Goal: Task Accomplishment & Management: Manage account settings

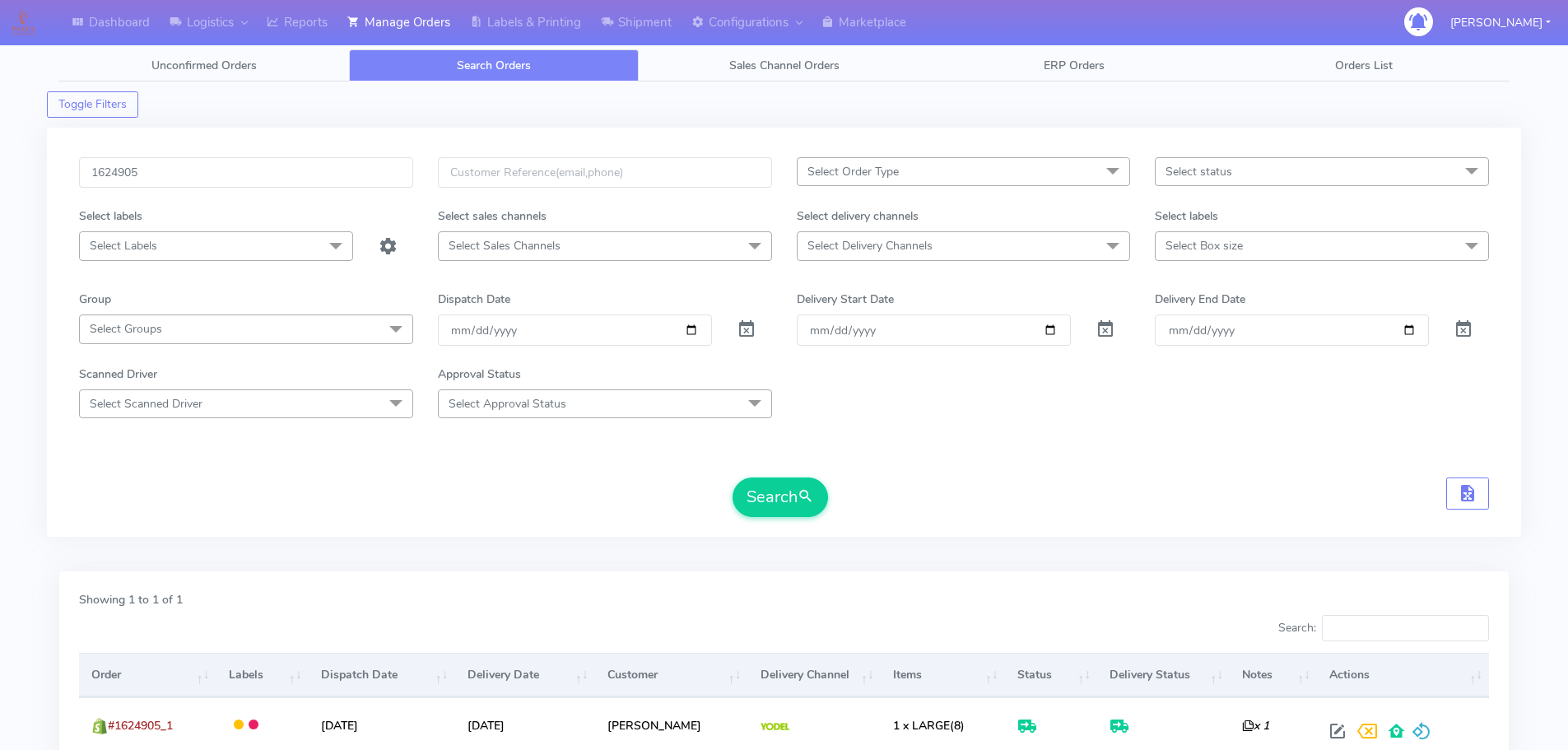
click at [351, 163] on input "1624905" at bounding box center [246, 172] width 334 height 31
type input "1628876"
click at [733, 478] on button "Search" at bounding box center [780, 498] width 95 height 40
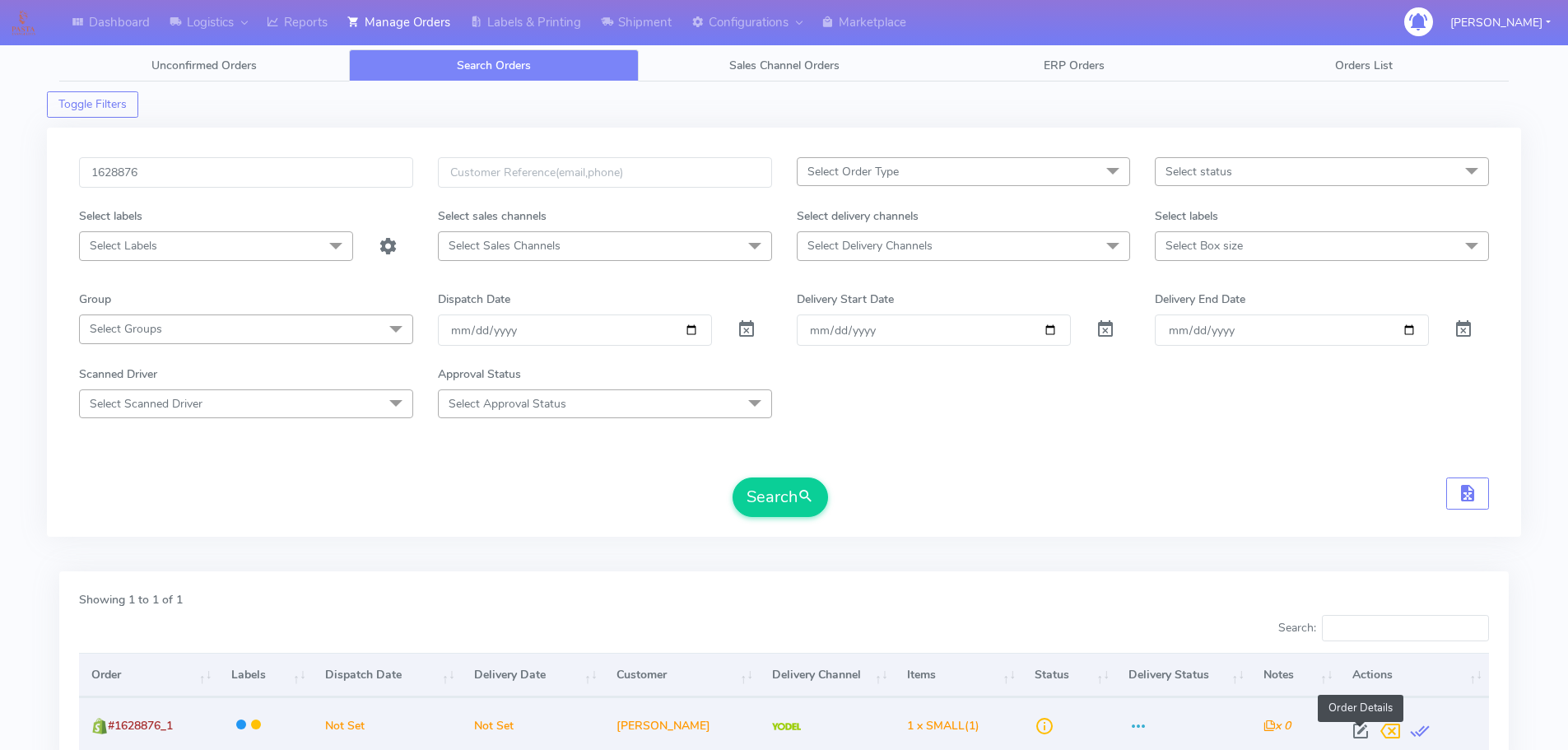
click at [1352, 730] on span at bounding box center [1361, 734] width 30 height 15
select select "5"
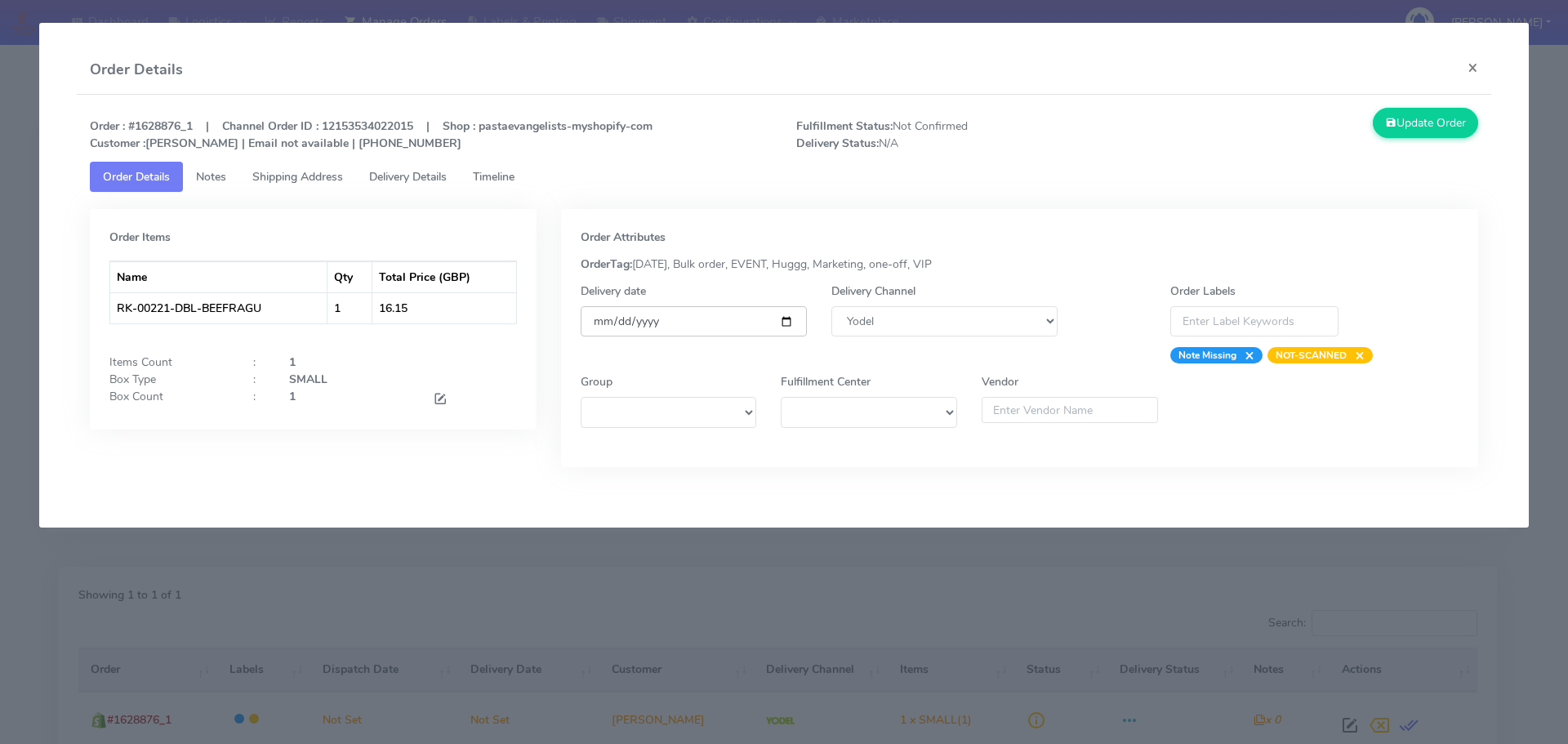
click at [788, 315] on input "date" at bounding box center [694, 322] width 226 height 30
type input "[DATE]"
drag, startPoint x: 510, startPoint y: 179, endPoint x: 502, endPoint y: 191, distance: 14.4
click at [510, 179] on span "Timeline" at bounding box center [494, 176] width 42 height 15
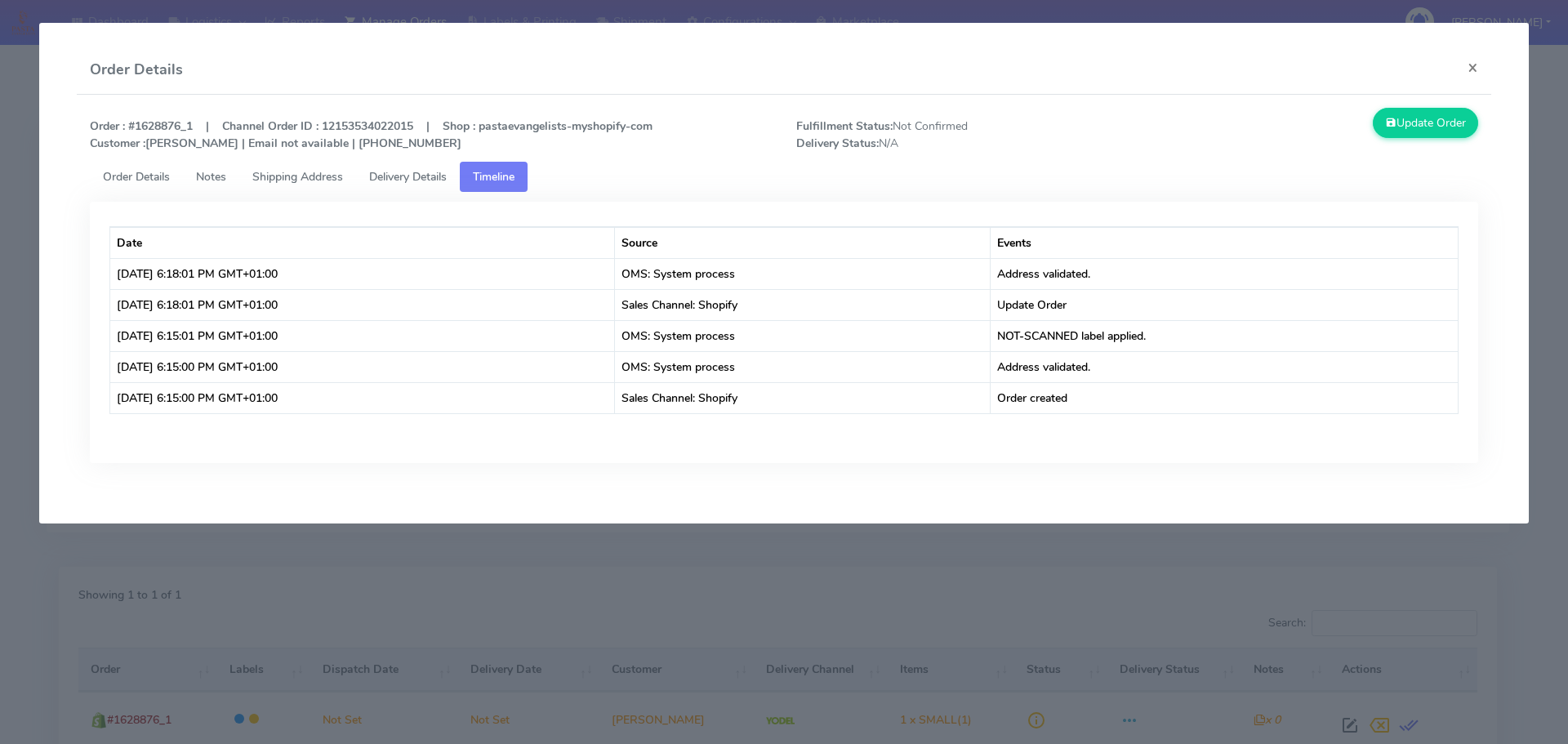
click at [151, 176] on span "Order Details" at bounding box center [135, 176] width 67 height 15
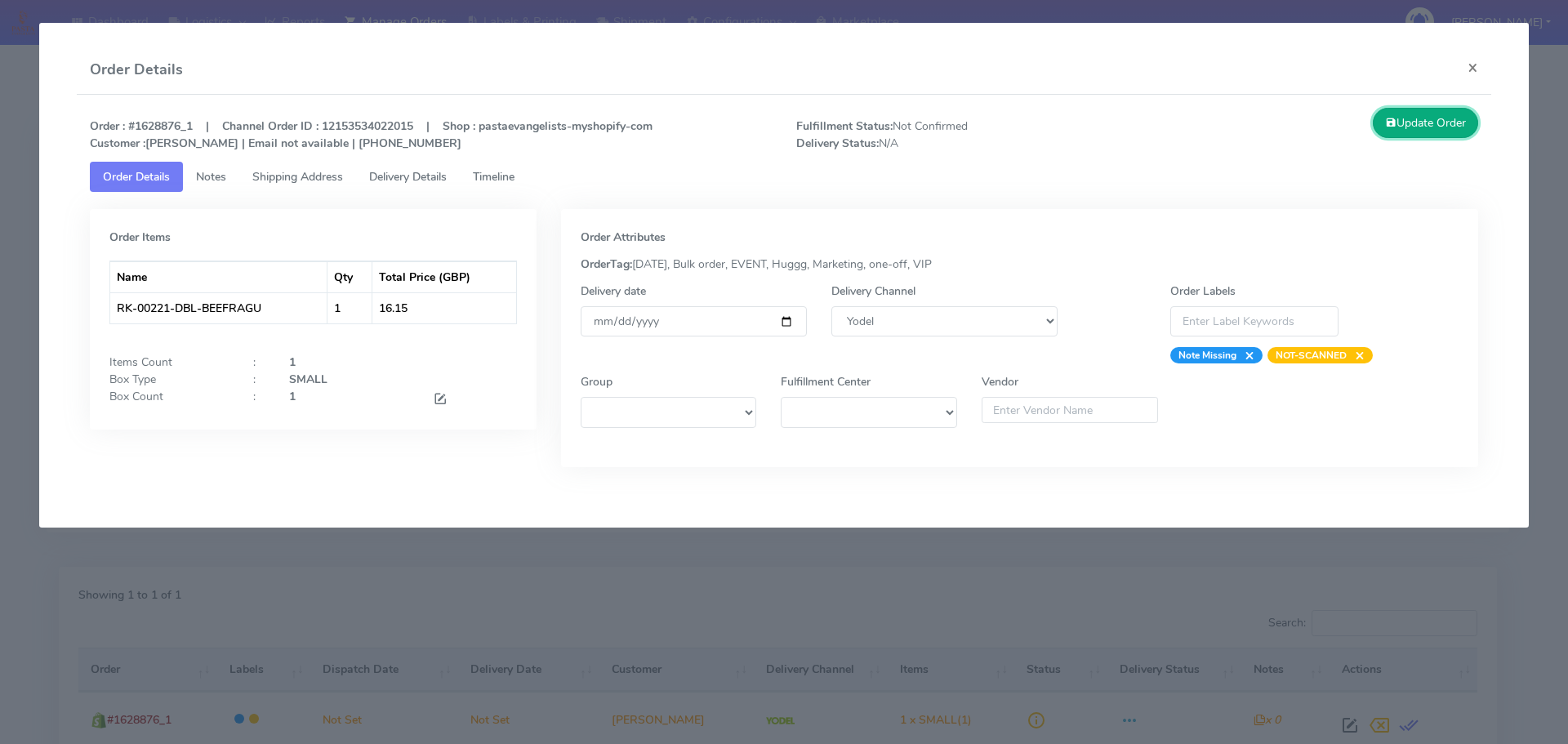
click at [1413, 124] on button "Update Order" at bounding box center [1425, 123] width 106 height 30
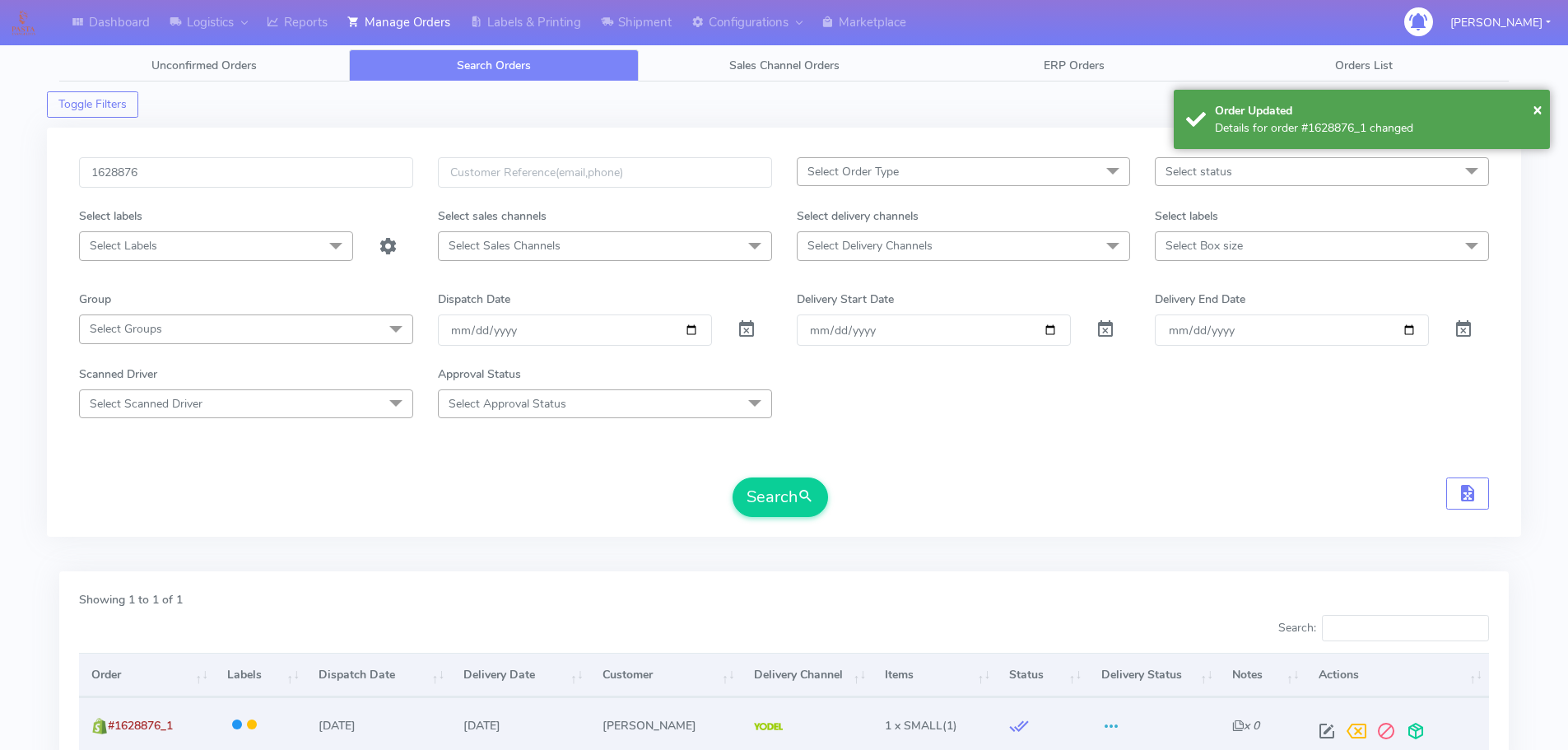
click at [1315, 725] on div at bounding box center [1394, 730] width 164 height 30
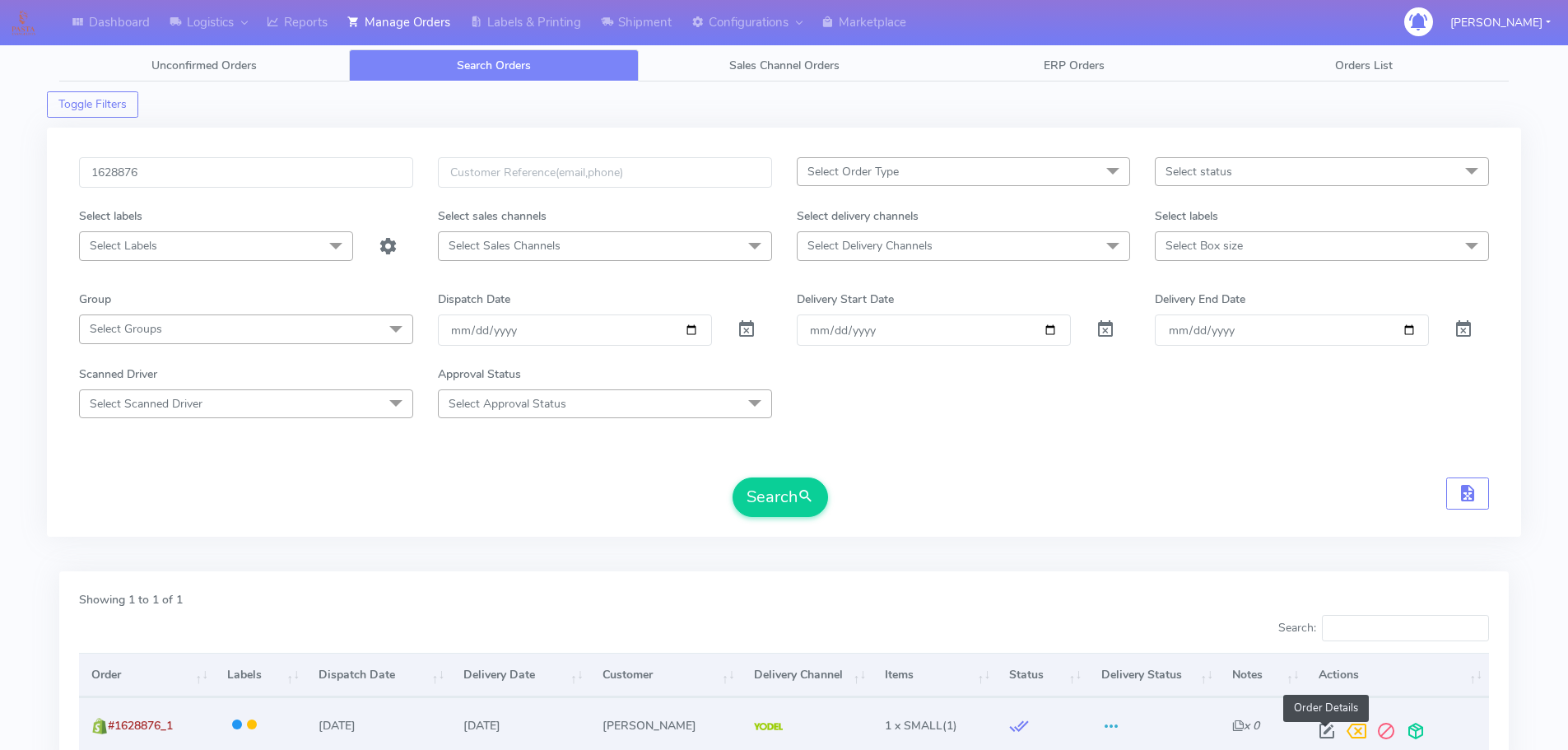
click at [1319, 727] on span at bounding box center [1326, 734] width 30 height 15
select select "5"
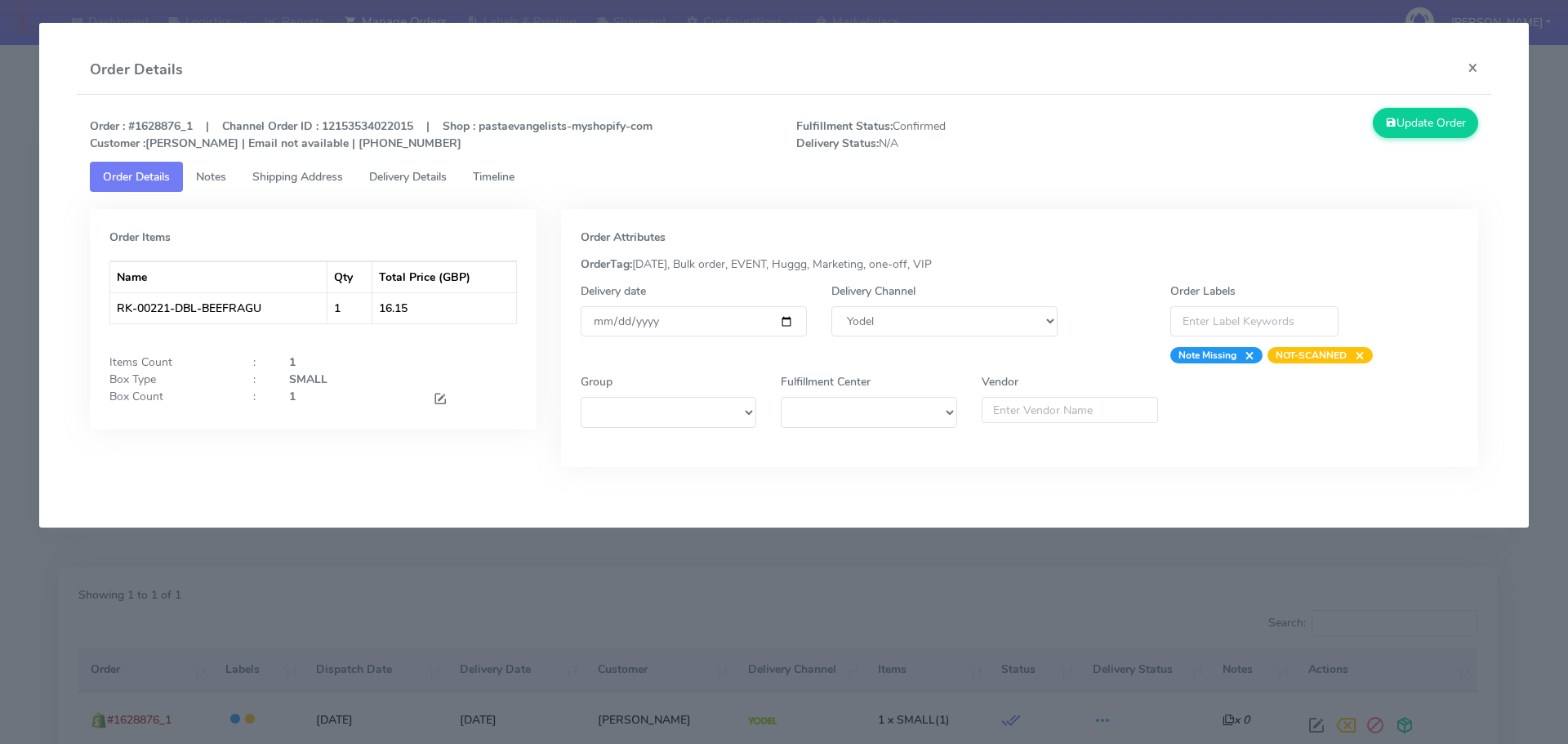
click at [500, 188] on link "Timeline" at bounding box center [494, 176] width 68 height 30
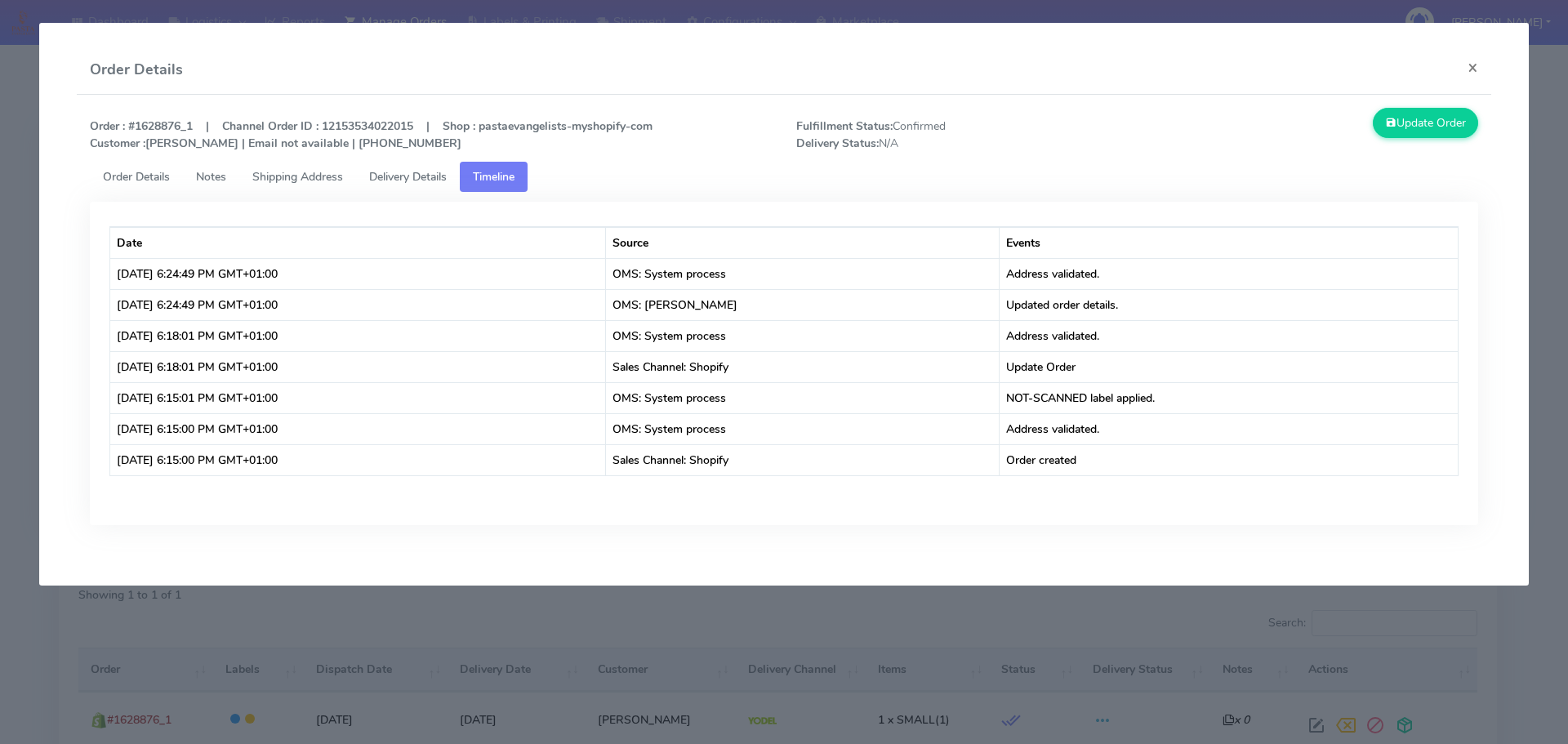
click at [780, 638] on modal-container "Order Details × Order : #1628876_1 | Channel Order ID : 12153534022015 | Shop :…" at bounding box center [784, 372] width 1568 height 744
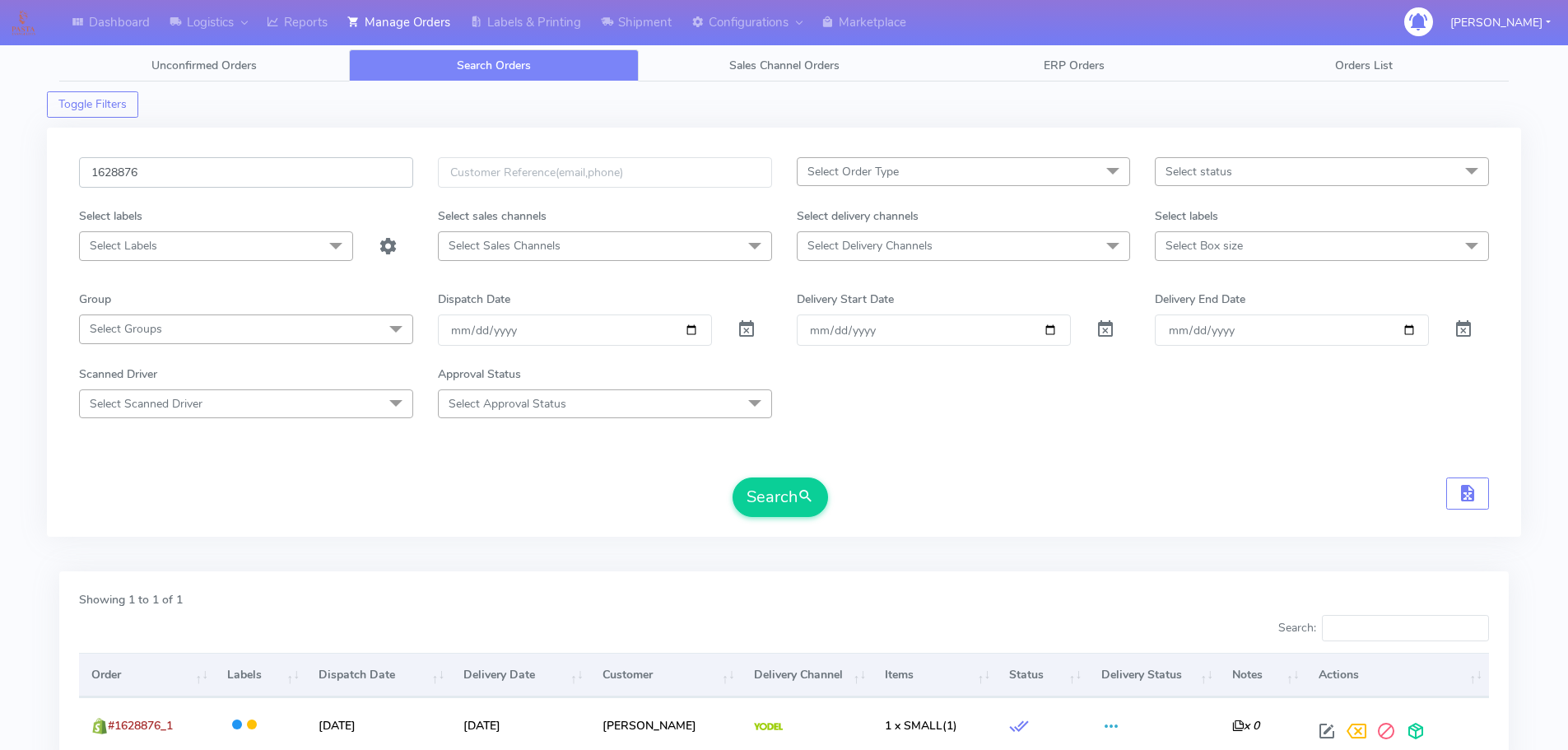
click at [301, 175] on input "1628876" at bounding box center [246, 172] width 334 height 31
paste input "9"
click at [733, 478] on button "Search" at bounding box center [780, 498] width 95 height 40
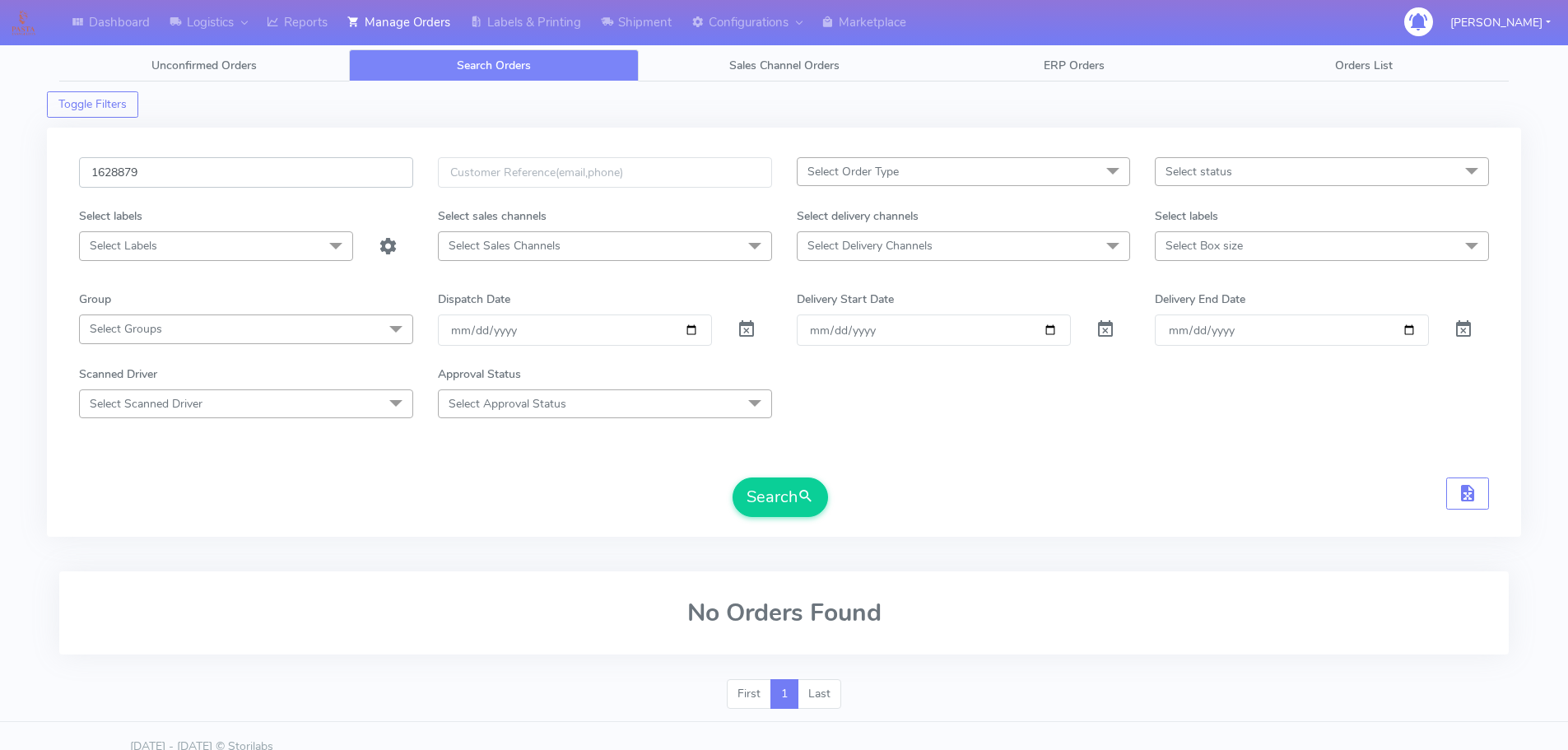
click at [371, 176] on input "1628879" at bounding box center [246, 172] width 334 height 31
paste input "242"
type input "1628242"
click at [733, 478] on button "Search" at bounding box center [780, 498] width 95 height 40
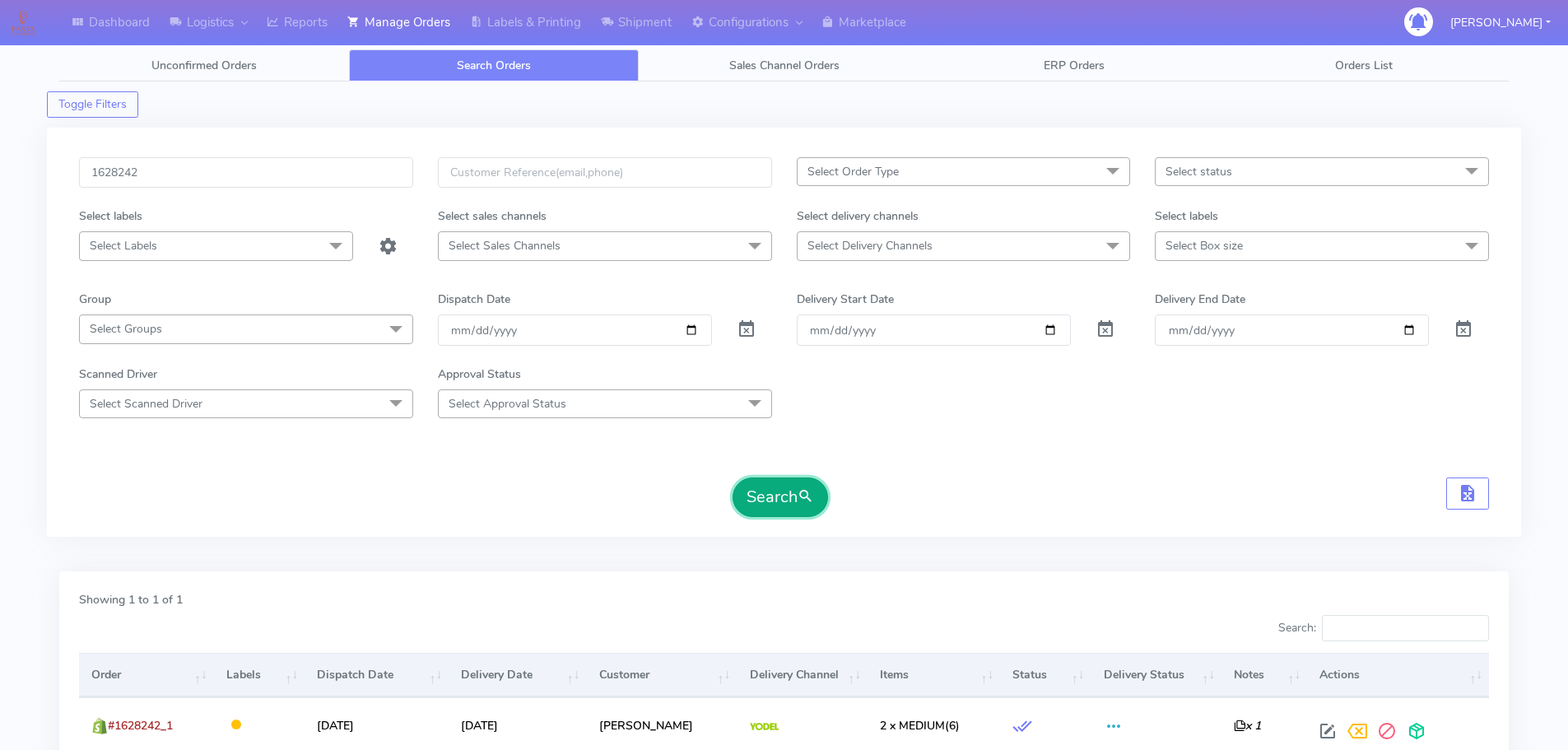
click at [803, 492] on span "submit" at bounding box center [806, 497] width 16 height 22
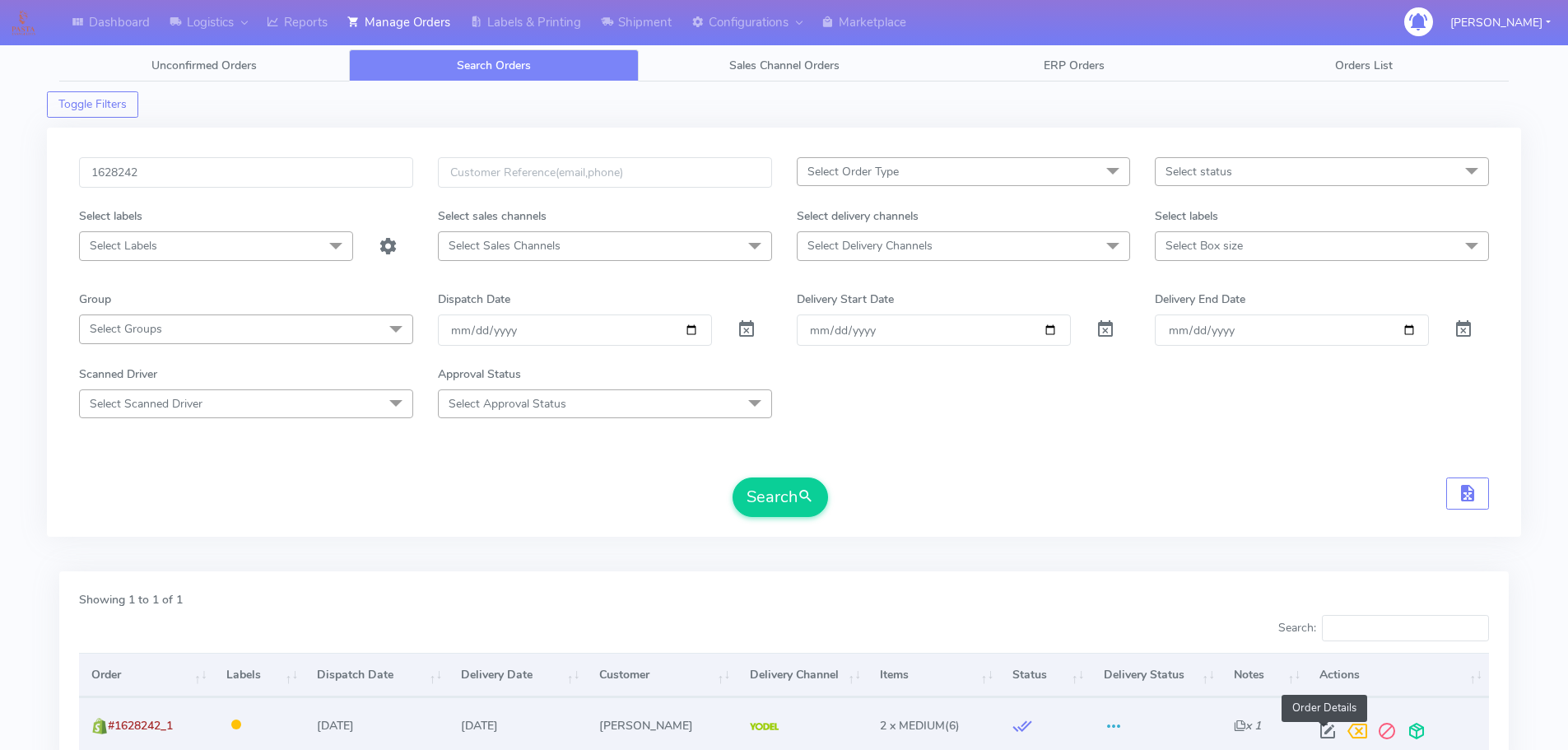
click at [1318, 730] on span at bounding box center [1327, 734] width 30 height 15
select select "5"
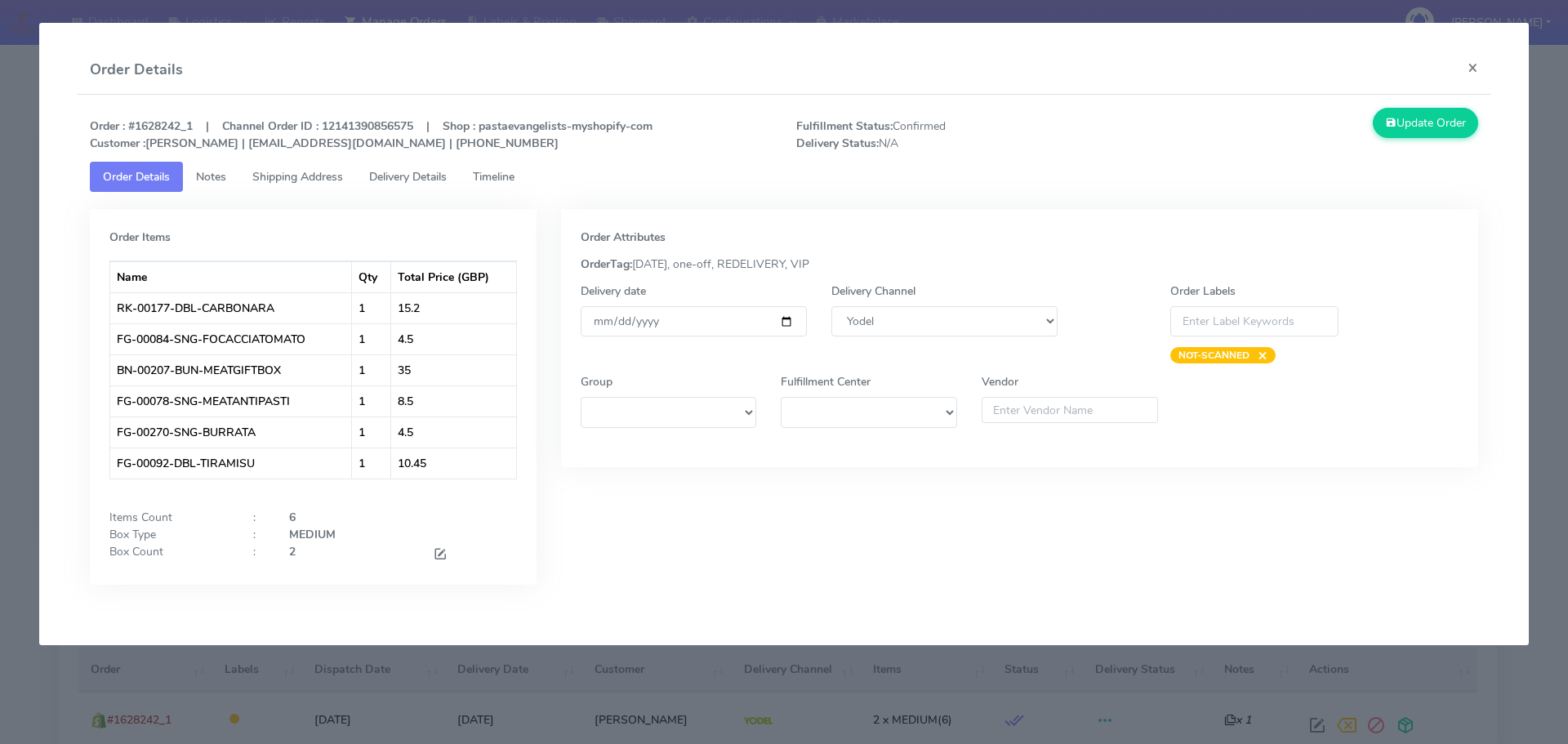
click at [492, 170] on span "Timeline" at bounding box center [494, 176] width 42 height 15
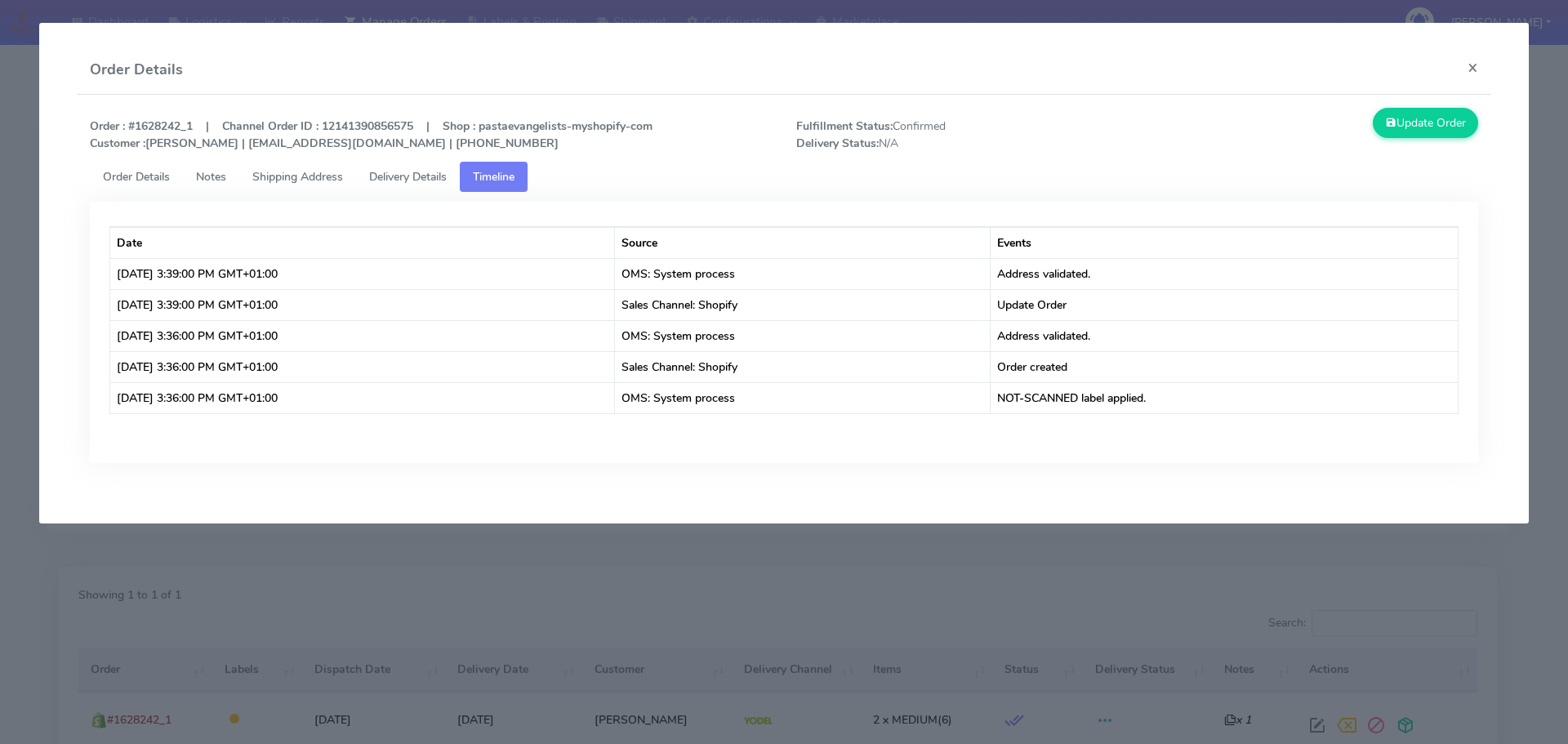
click at [158, 180] on span "Order Details" at bounding box center [135, 176] width 67 height 15
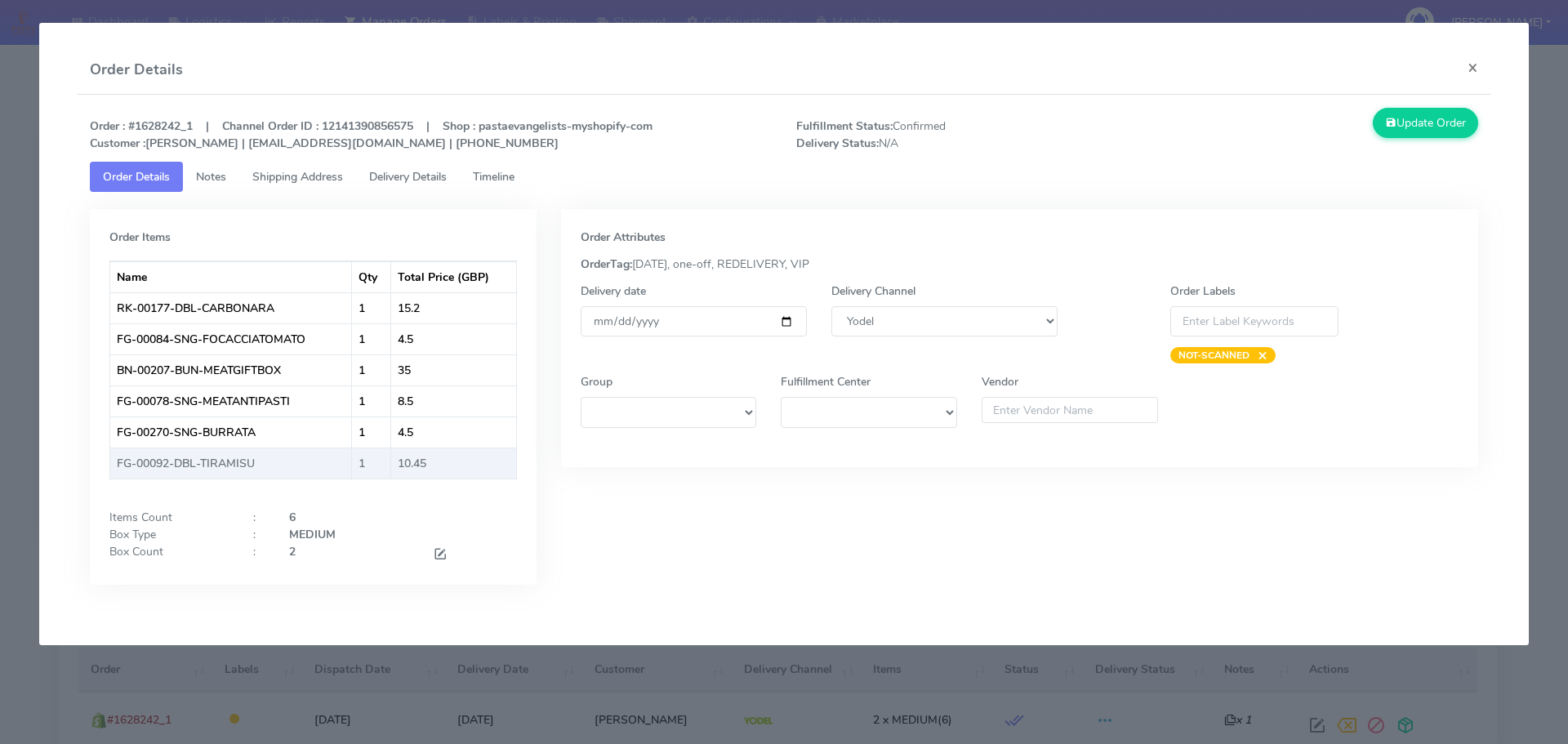
drag, startPoint x: 0, startPoint y: 385, endPoint x: 218, endPoint y: 411, distance: 219.5
click at [0, 384] on modal-container "Order Details × Order : #1628242_1 | Channel Order ID : 12141390856575 | Shop :…" at bounding box center [784, 372] width 1568 height 744
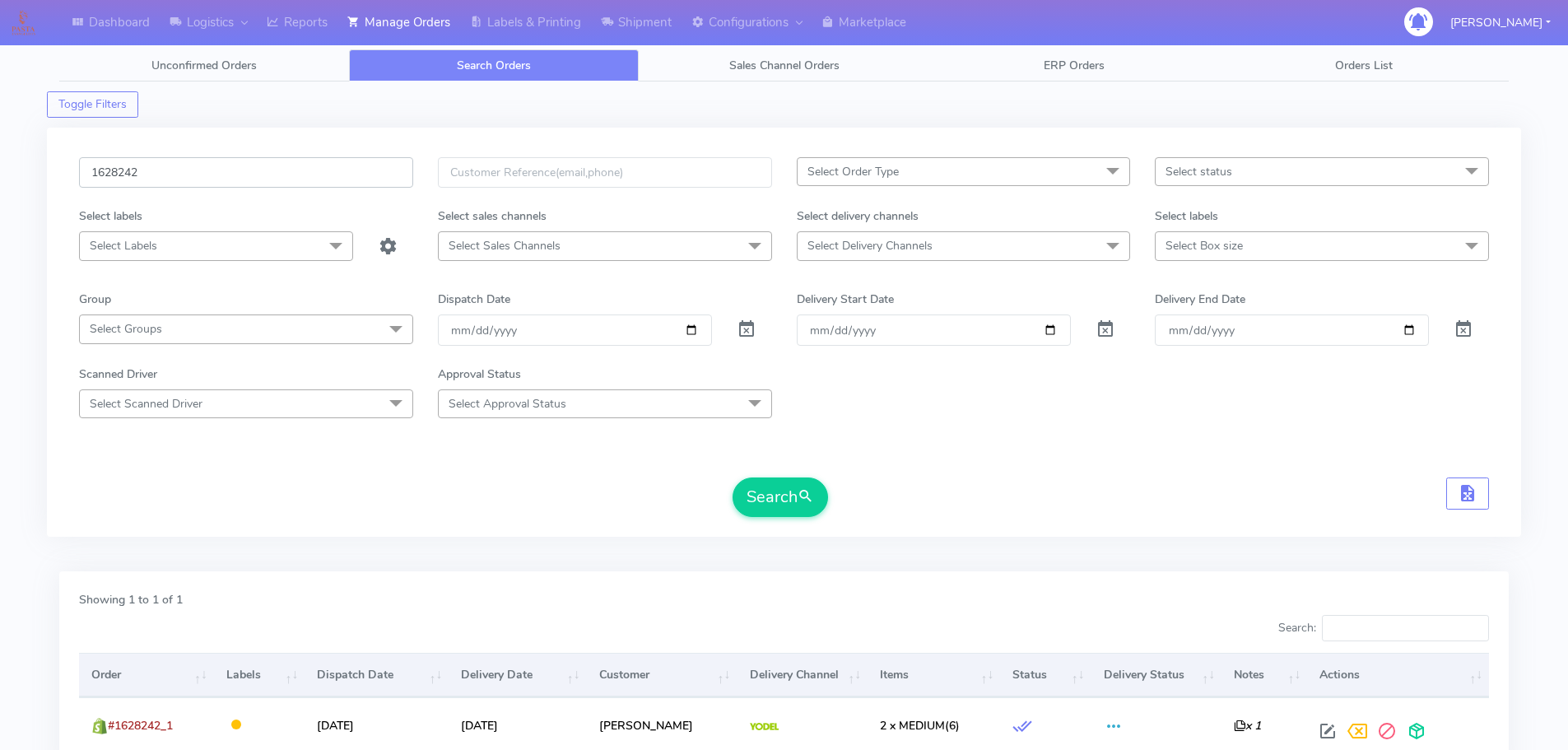
click at [363, 161] on input "1628242" at bounding box center [246, 172] width 334 height 31
paste input "879"
type input "1628879"
click at [733, 478] on button "Search" at bounding box center [780, 498] width 95 height 40
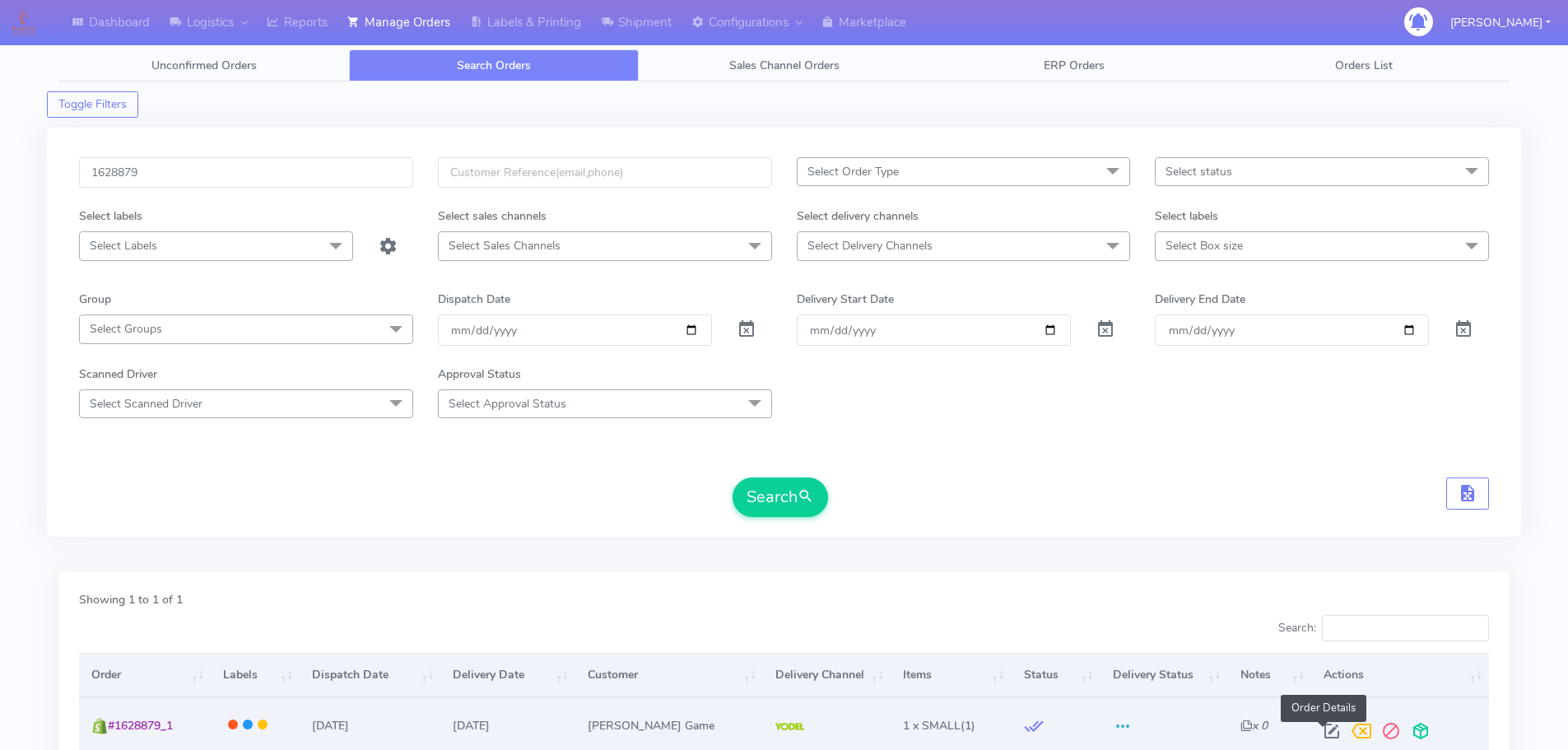
click at [1326, 729] on span at bounding box center [1331, 734] width 30 height 15
select select "5"
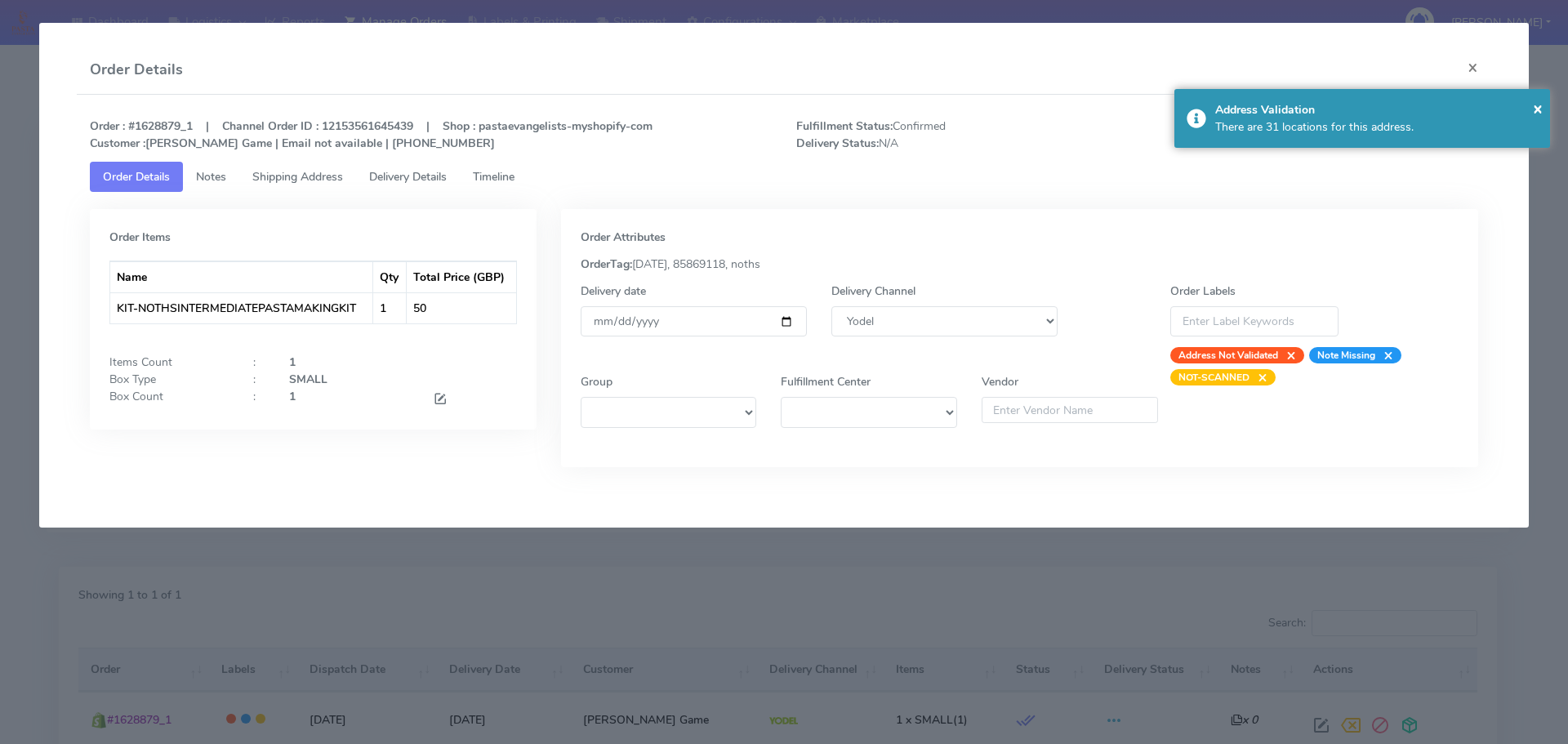
click at [505, 168] on link "Timeline" at bounding box center [494, 176] width 68 height 30
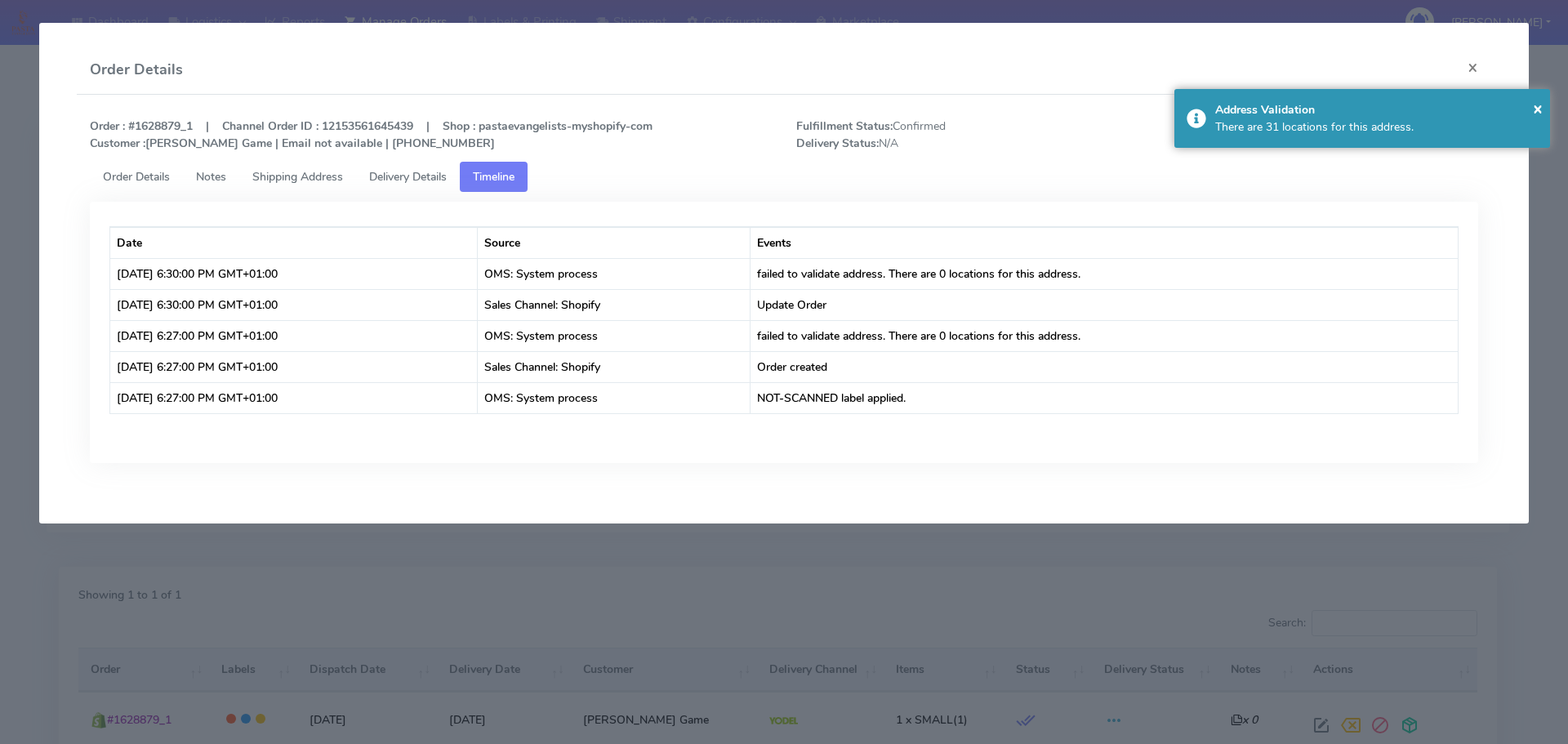
click at [159, 178] on span "Order Details" at bounding box center [135, 176] width 67 height 15
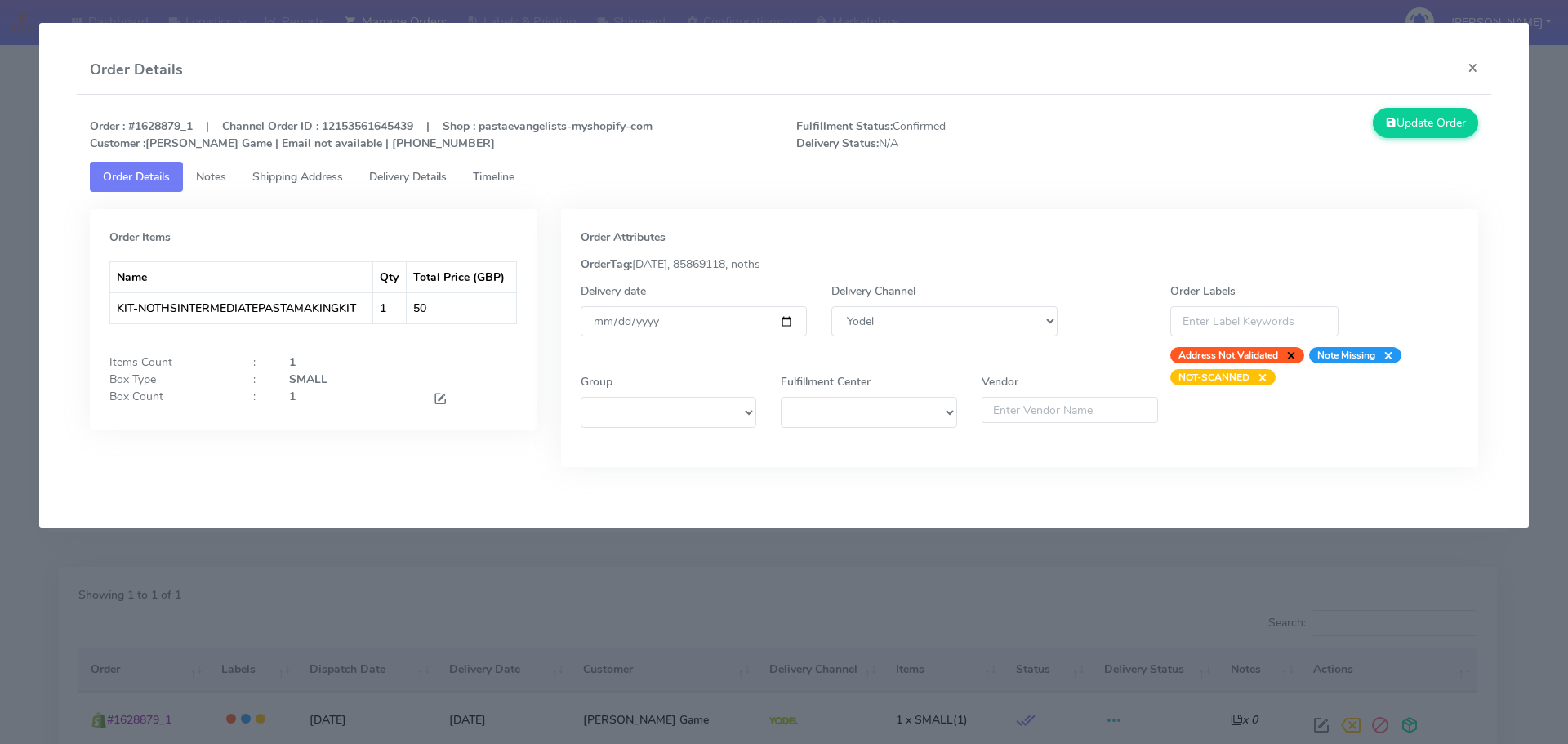
click at [1293, 356] on span "×" at bounding box center [1286, 356] width 18 height 16
click at [387, 171] on span "Delivery Details" at bounding box center [407, 176] width 78 height 15
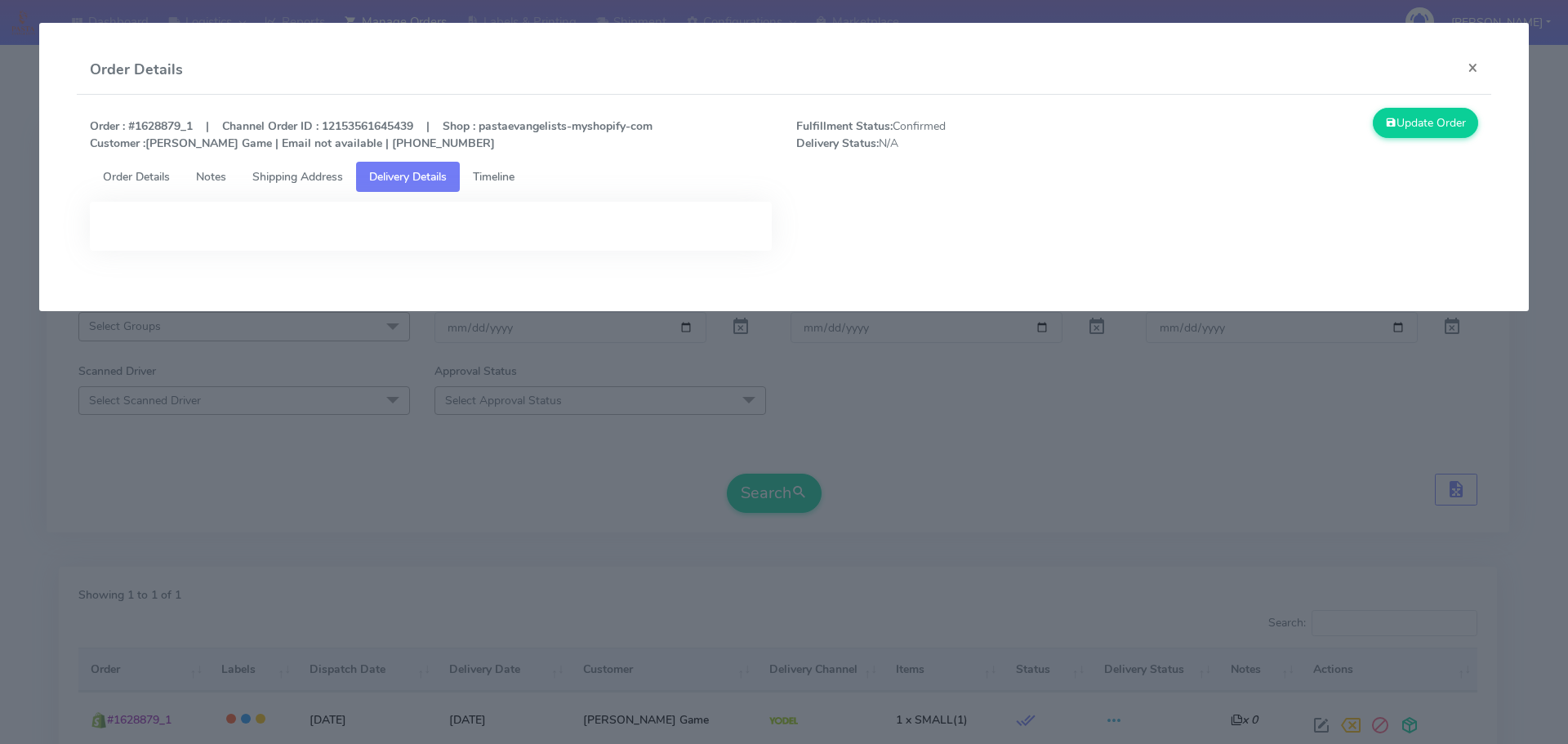
click at [290, 185] on link "Shipping Address" at bounding box center [298, 176] width 117 height 30
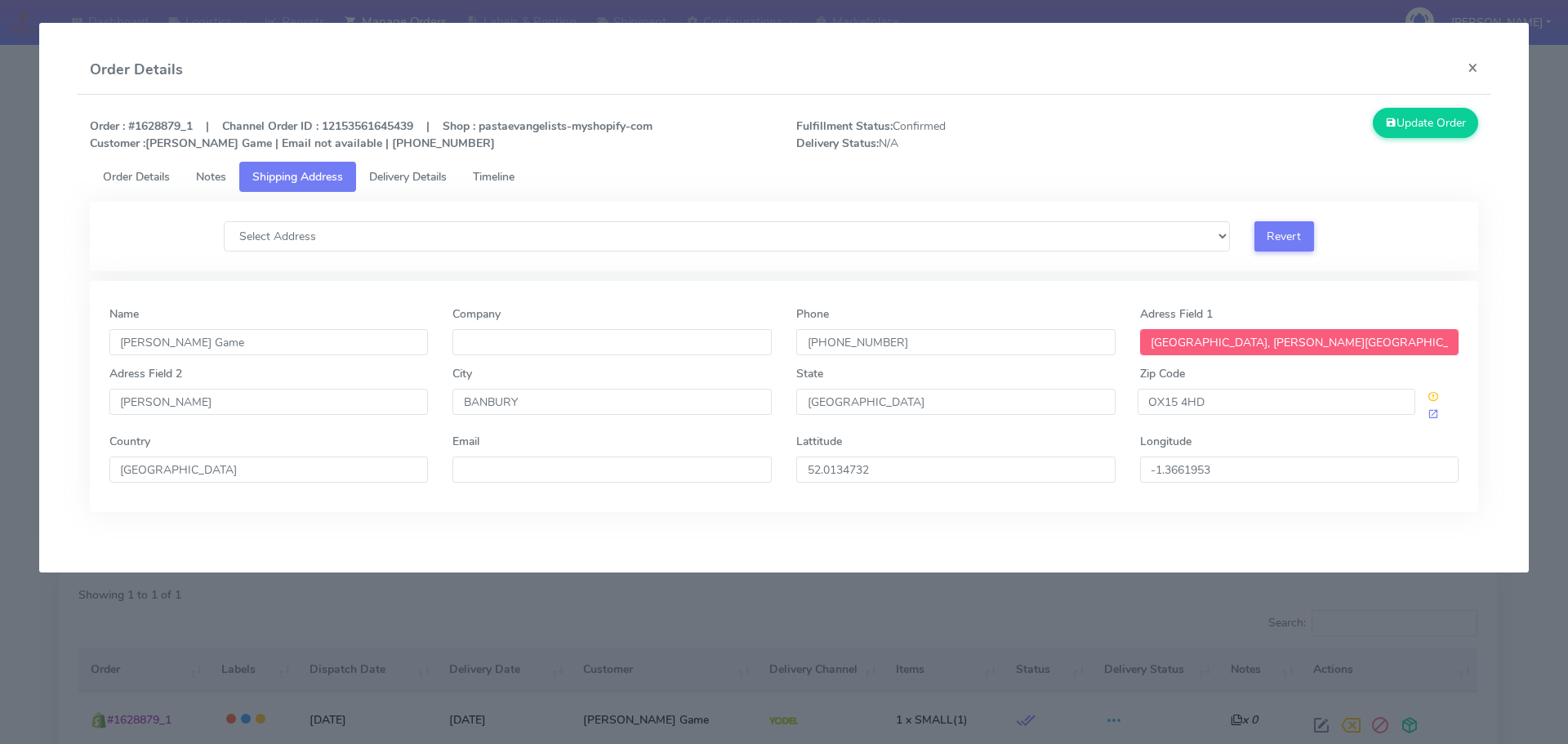
click at [1257, 94] on div "Order : #1628879_1 | Channel Order ID : 12153561645439 | Shop : pastaevangelist…" at bounding box center [784, 322] width 1415 height 454
click at [483, 232] on select "Select Address [GEOGRAPHIC_DATA][PERSON_NAME][PERSON_NAME][PERSON_NAME], [GEOGR…" at bounding box center [726, 236] width 1006 height 30
click at [1197, 94] on div "Order Details ×" at bounding box center [784, 69] width 1415 height 49
click at [796, 243] on select "Select Address [GEOGRAPHIC_DATA][PERSON_NAME][PERSON_NAME][PERSON_NAME], [GEOGR…" at bounding box center [726, 236] width 1006 height 30
click at [748, 156] on div "Order : #1628879_1 | Channel Order ID : 12153561645439 | Shop : pastaevangelist…" at bounding box center [784, 135] width 1413 height 53
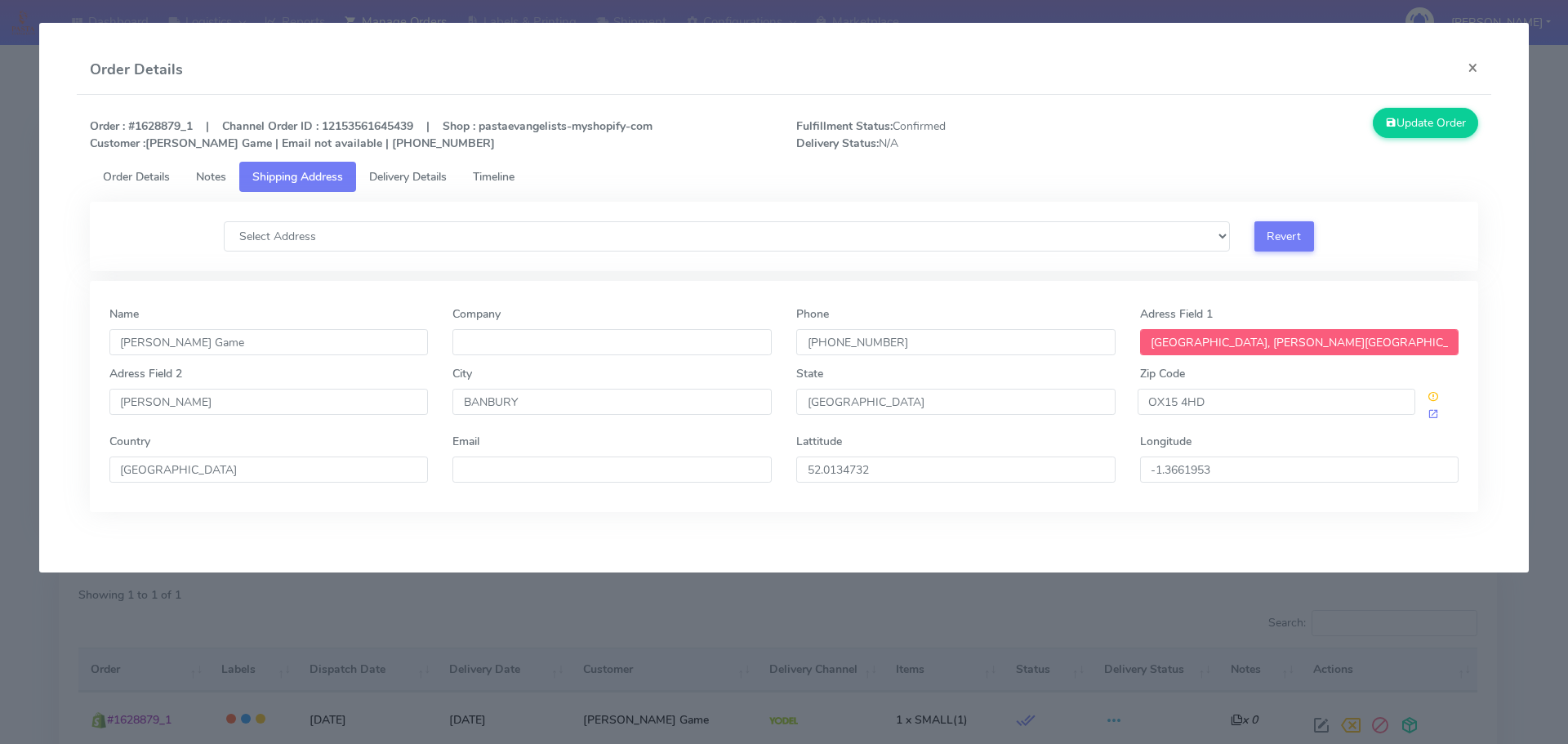
click at [152, 173] on span "Order Details" at bounding box center [135, 176] width 67 height 15
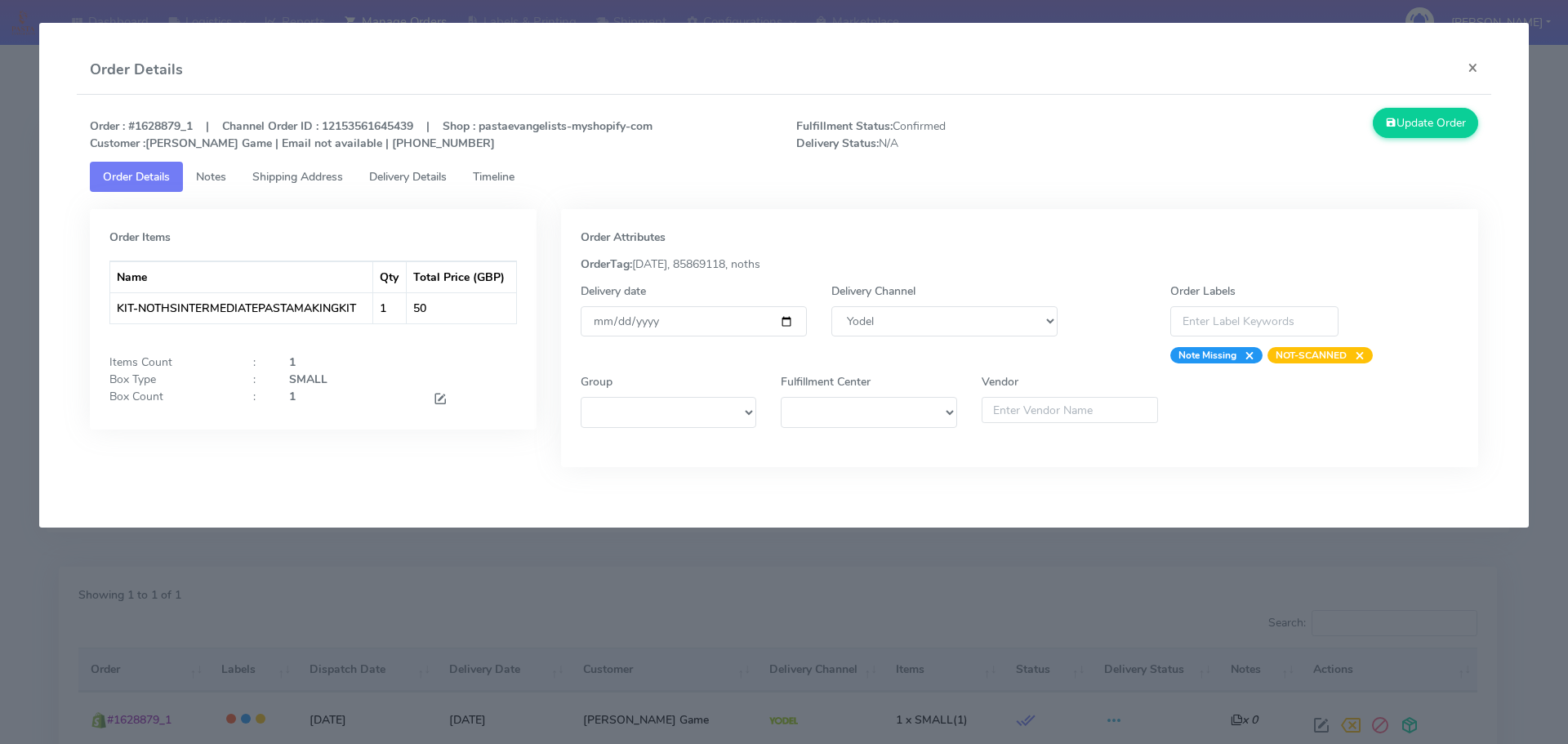
click at [312, 181] on span "Shipping Address" at bounding box center [298, 176] width 91 height 15
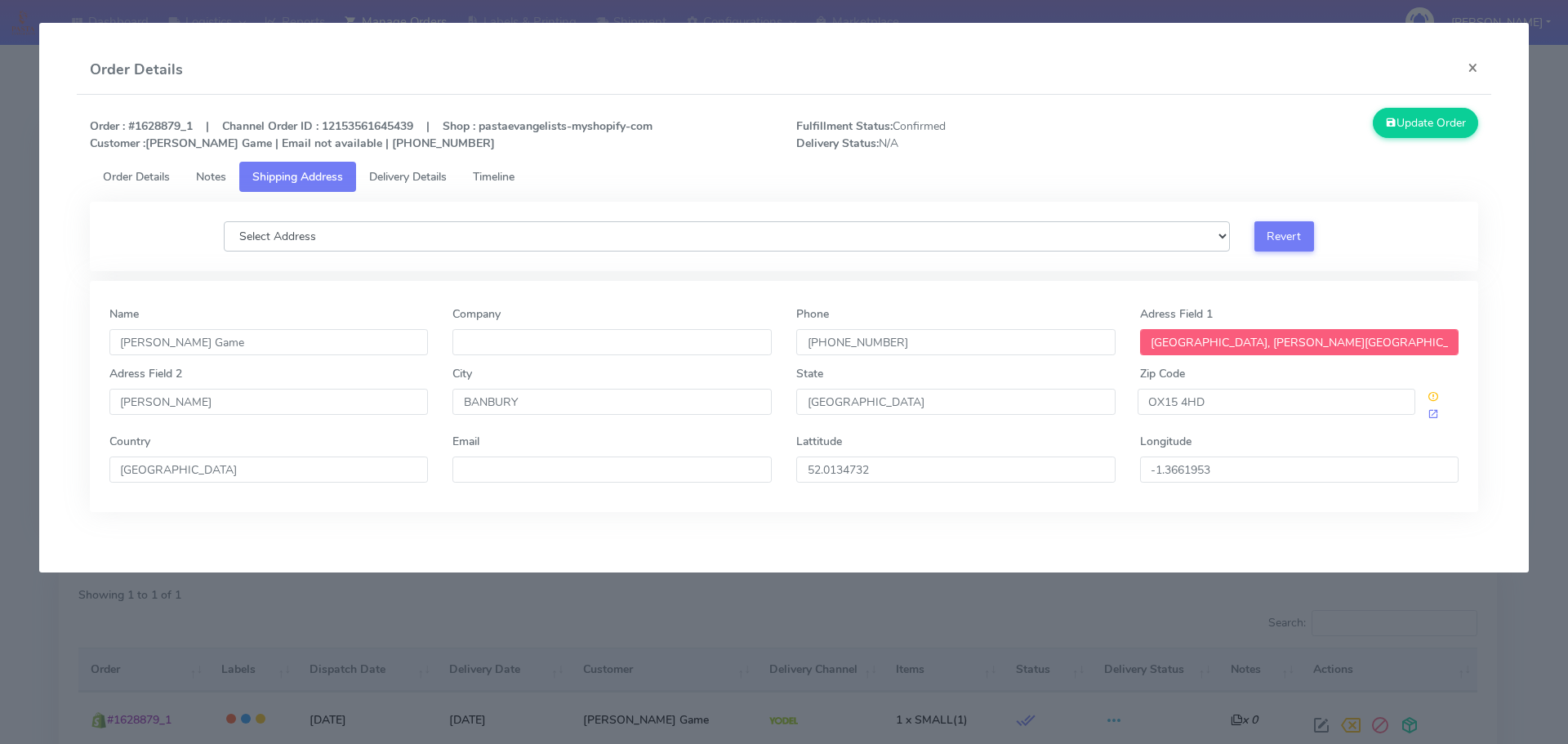
click at [448, 240] on select "Select Address [GEOGRAPHIC_DATA][PERSON_NAME][PERSON_NAME][PERSON_NAME], [GEOGR…" at bounding box center [726, 236] width 1006 height 30
select select "Ferndown, [STREET_ADDRESS][PERSON_NAME]"
click at [224, 221] on select "Select Address [GEOGRAPHIC_DATA][PERSON_NAME][PERSON_NAME][PERSON_NAME], [GEOGR…" at bounding box center [726, 236] width 1006 height 30
type input "[STREET_ADDRESS][PERSON_NAME]"
type input "Ferndown"
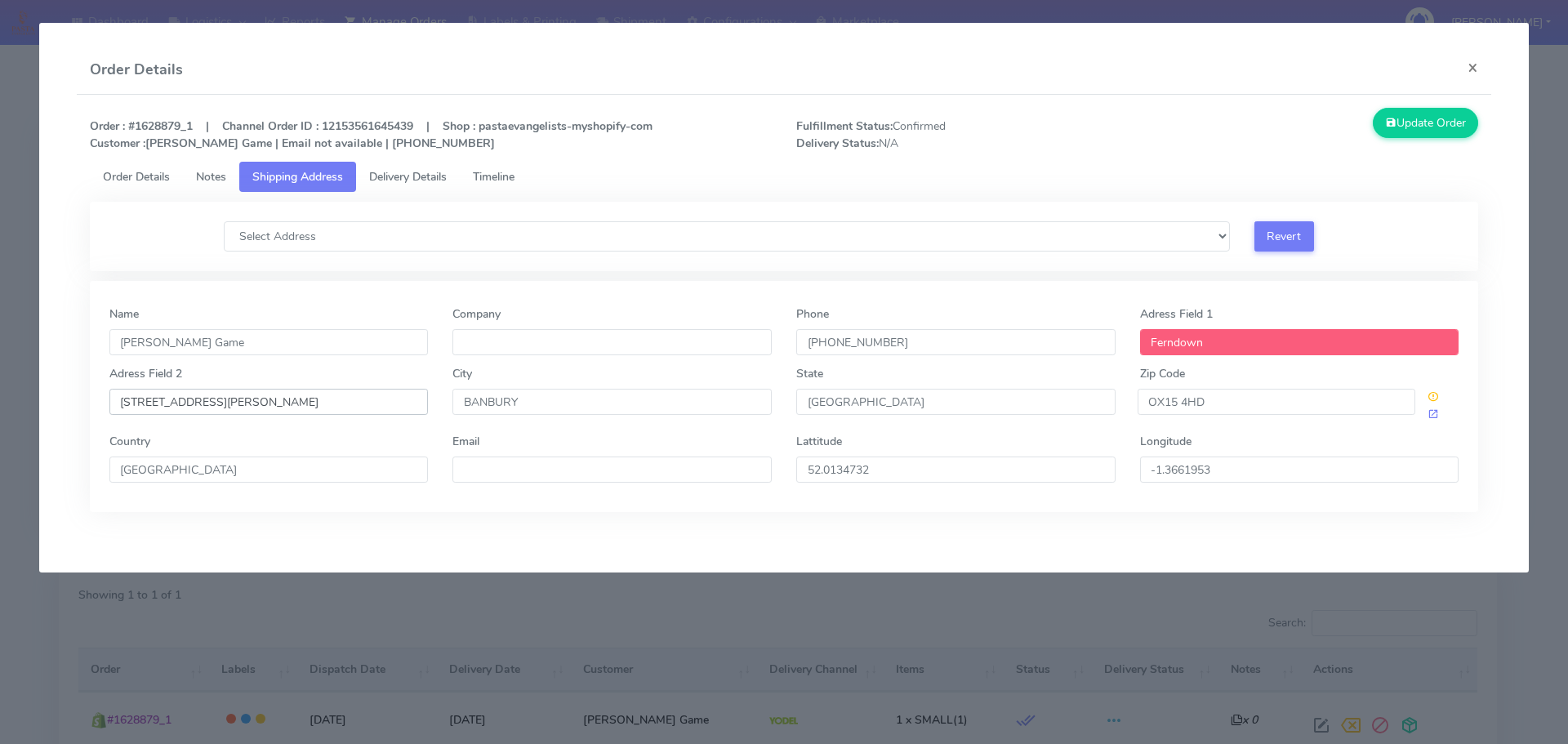
drag, startPoint x: 135, startPoint y: 397, endPoint x: 75, endPoint y: 397, distance: 60.0
click at [75, 397] on app-order-update "Order Details × Order : #1628879_1 | Channel Order ID : 12153561645439 | Shop :…" at bounding box center [784, 298] width 1490 height 550
type input "[PERSON_NAME][GEOGRAPHIC_DATA]"
click at [135, 188] on link "Order Details" at bounding box center [136, 176] width 93 height 30
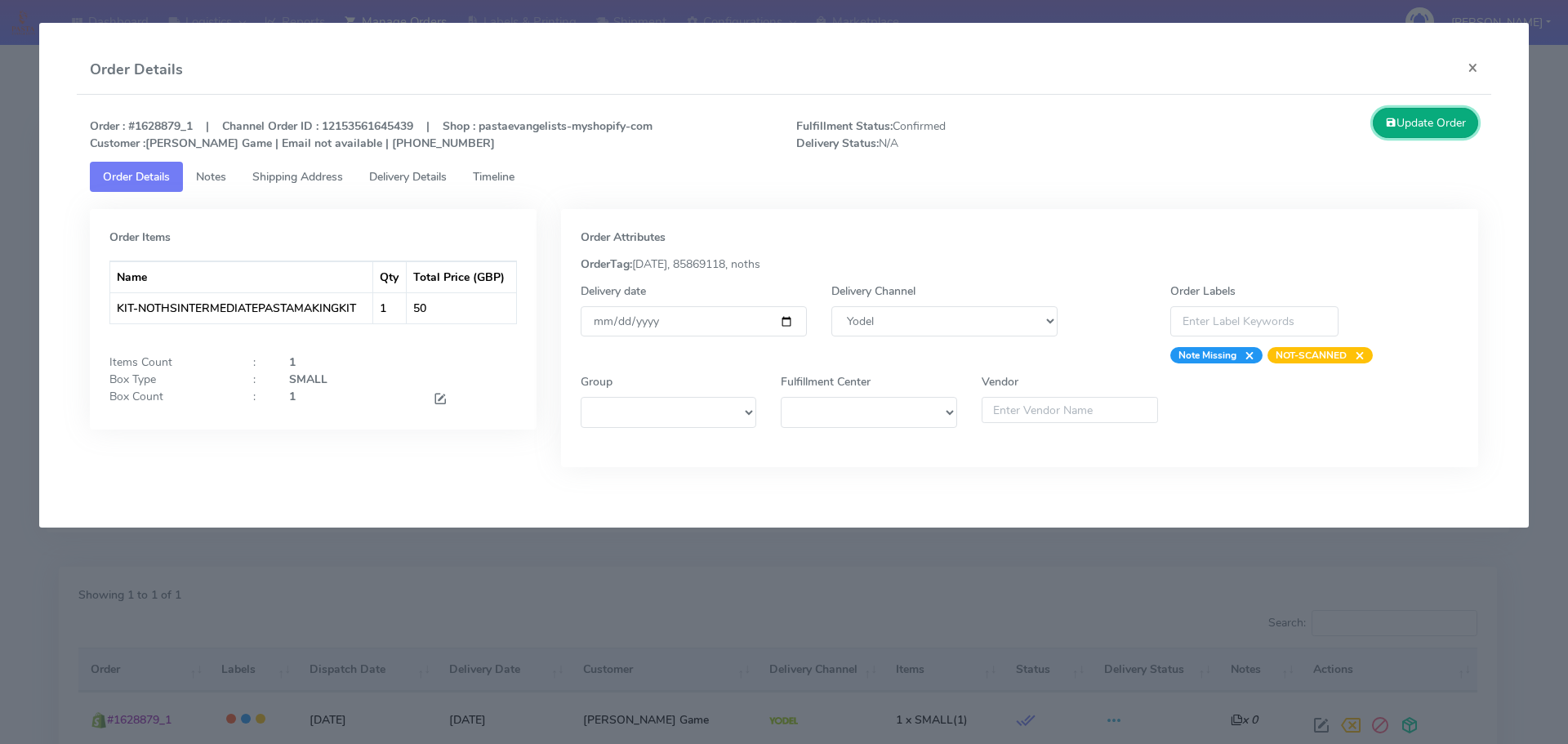
click at [1431, 124] on button "Update Order" at bounding box center [1425, 123] width 106 height 30
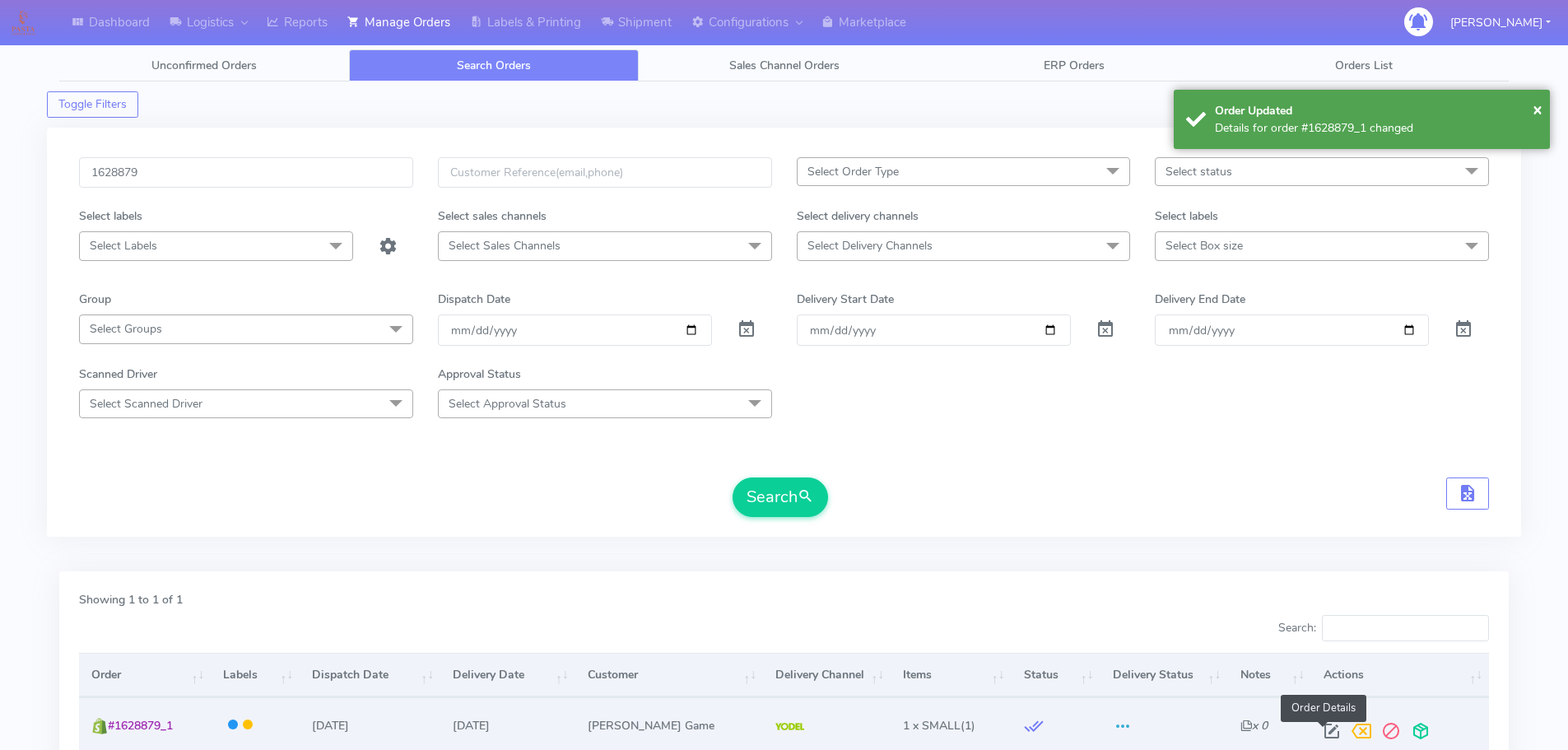
click at [1323, 728] on span at bounding box center [1331, 734] width 30 height 15
select select "5"
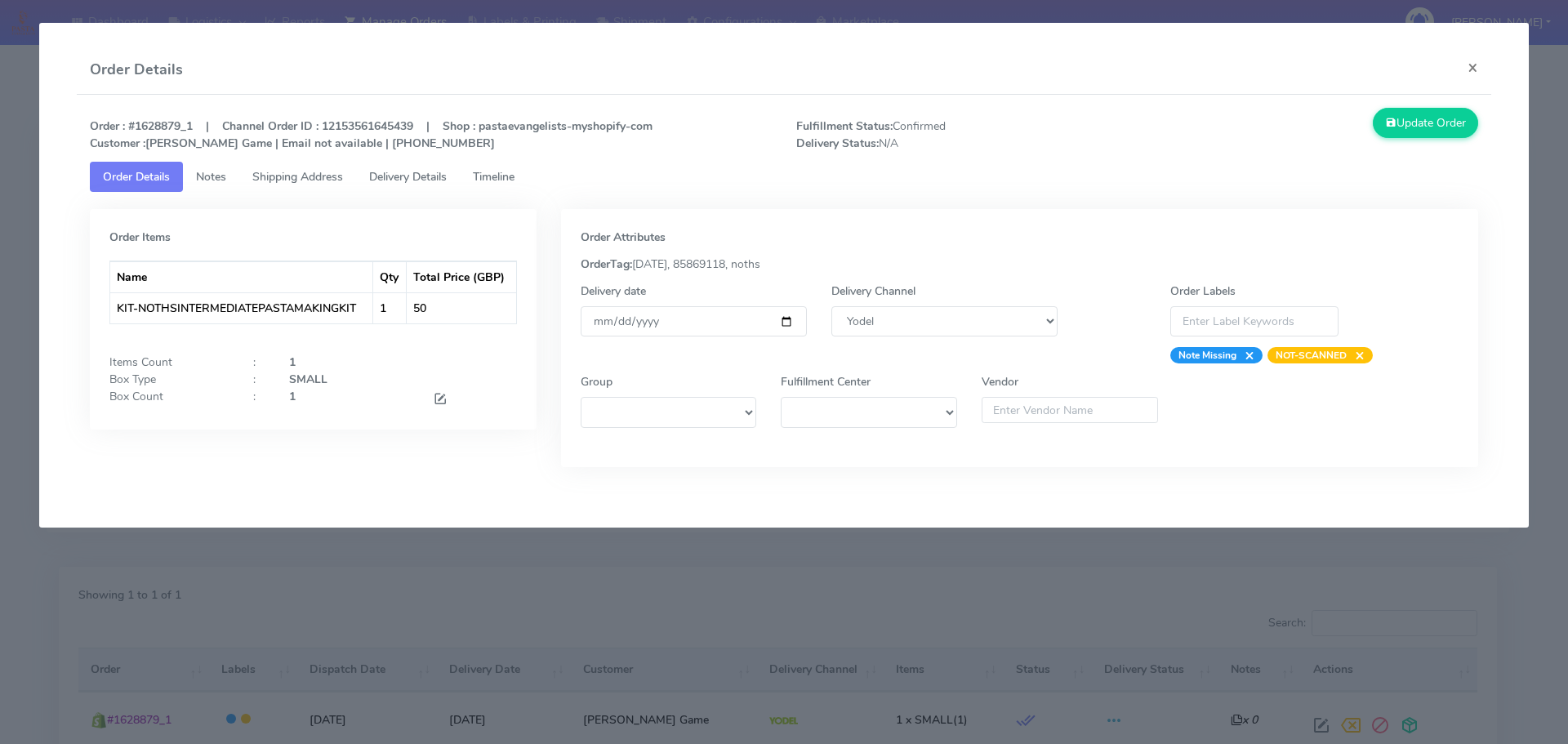
click at [494, 179] on span "Timeline" at bounding box center [494, 176] width 42 height 15
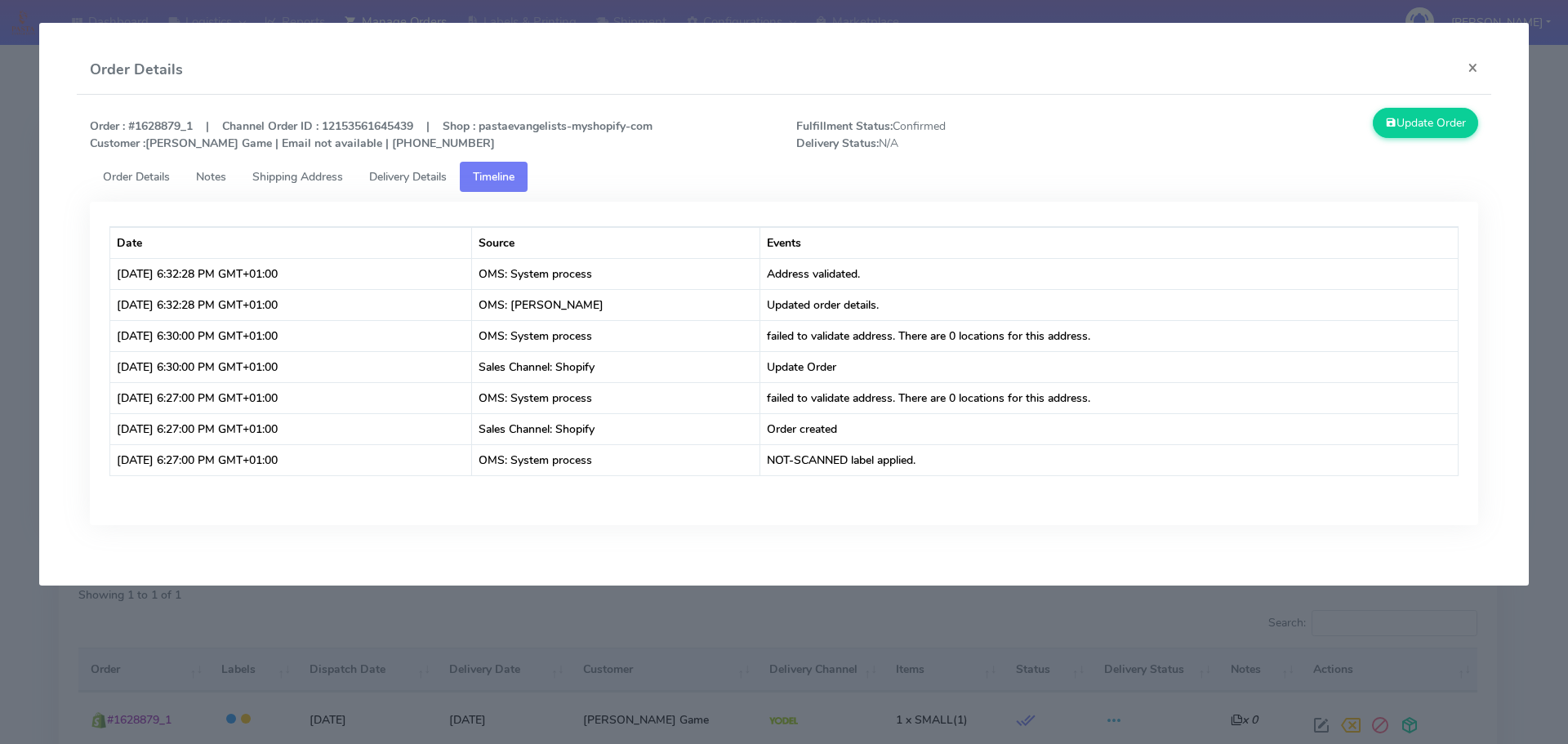
click at [260, 184] on link "Shipping Address" at bounding box center [298, 176] width 117 height 30
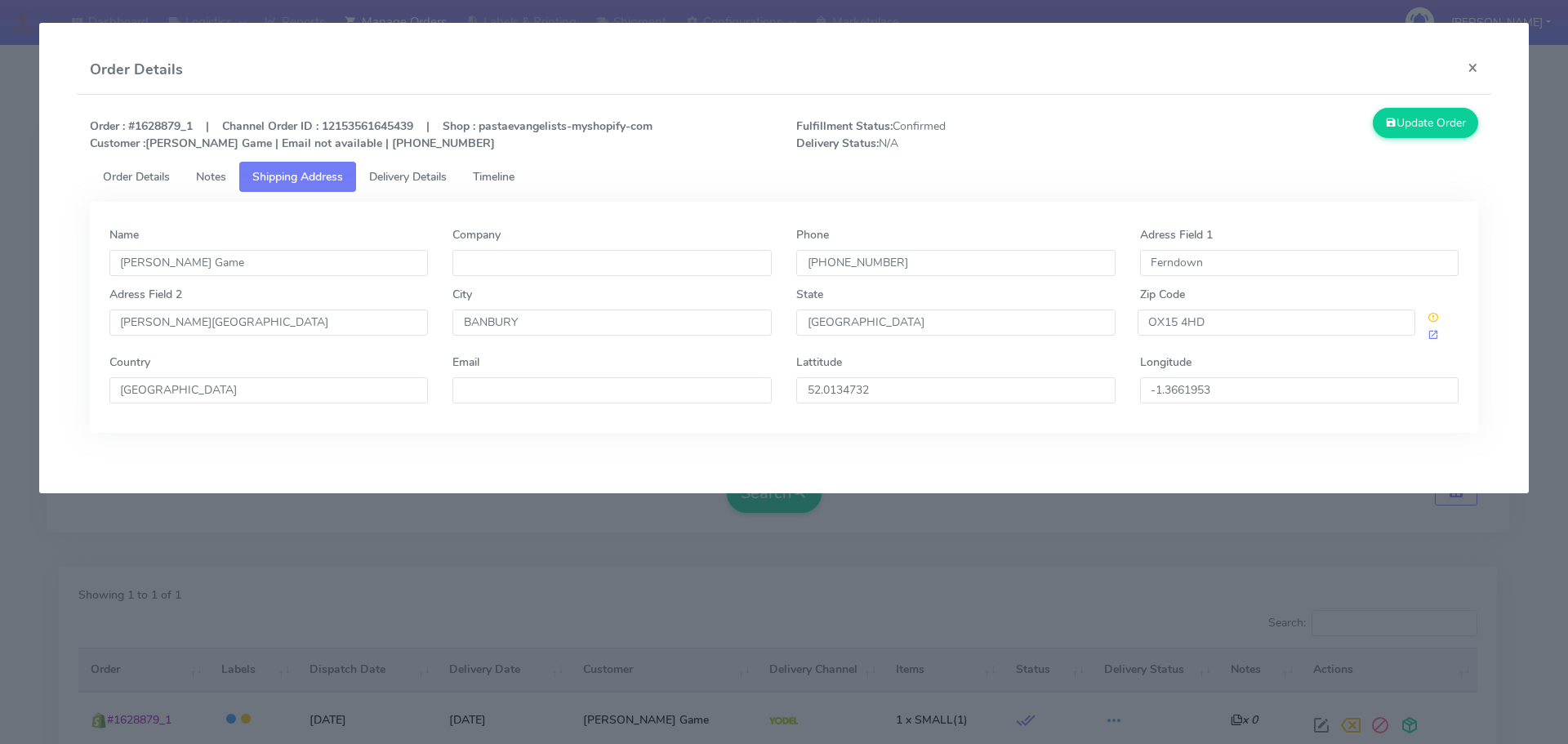
click at [406, 606] on modal-container "Order Details × Order : #1628879_1 | Channel Order ID : 12153561645439 | Shop :…" at bounding box center [784, 372] width 1568 height 744
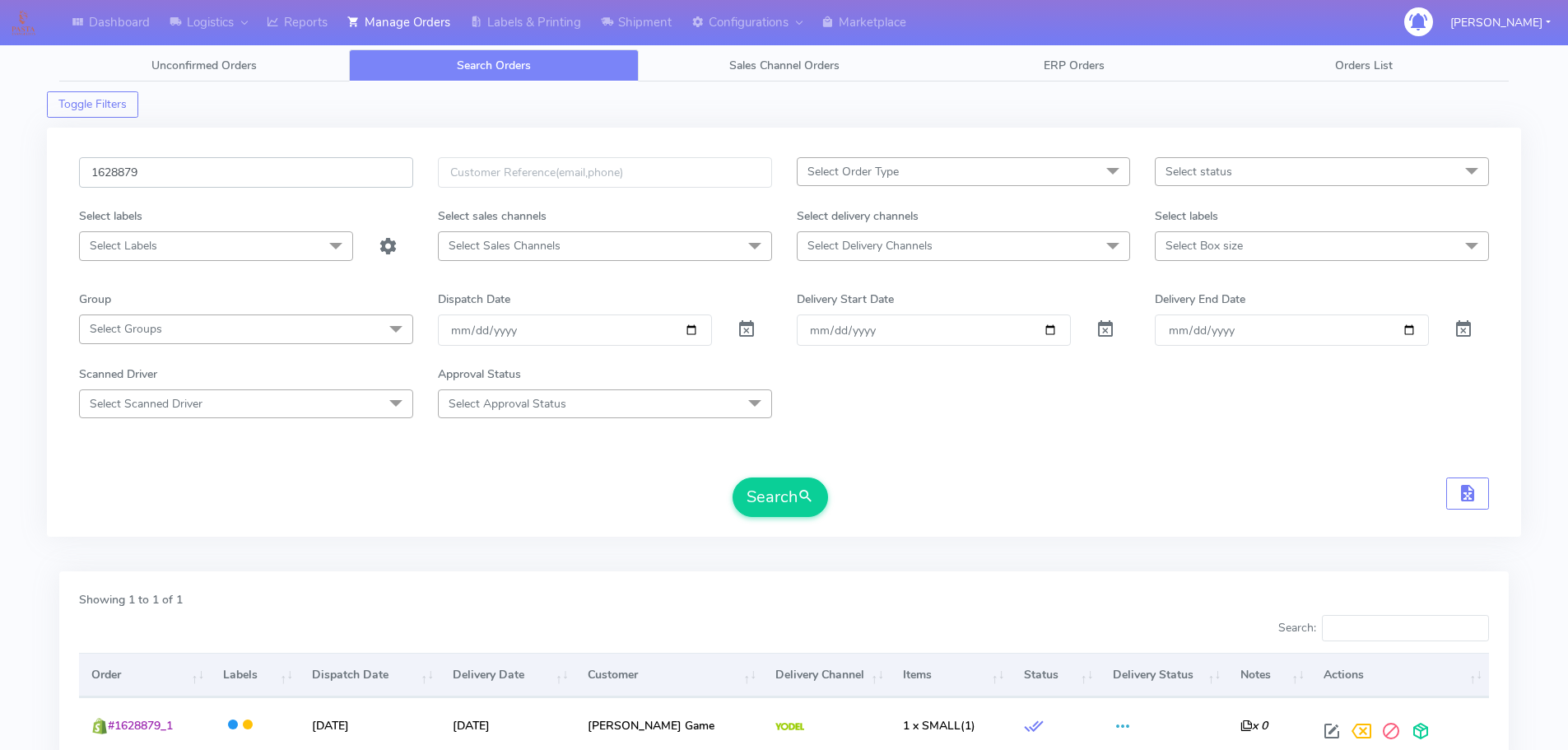
click at [294, 179] on input "1628879" at bounding box center [246, 172] width 334 height 31
click at [294, 178] on input "1628879" at bounding box center [246, 172] width 334 height 31
paste input "242A"
type input "1628242A"
click at [733, 478] on button "Search" at bounding box center [780, 498] width 95 height 40
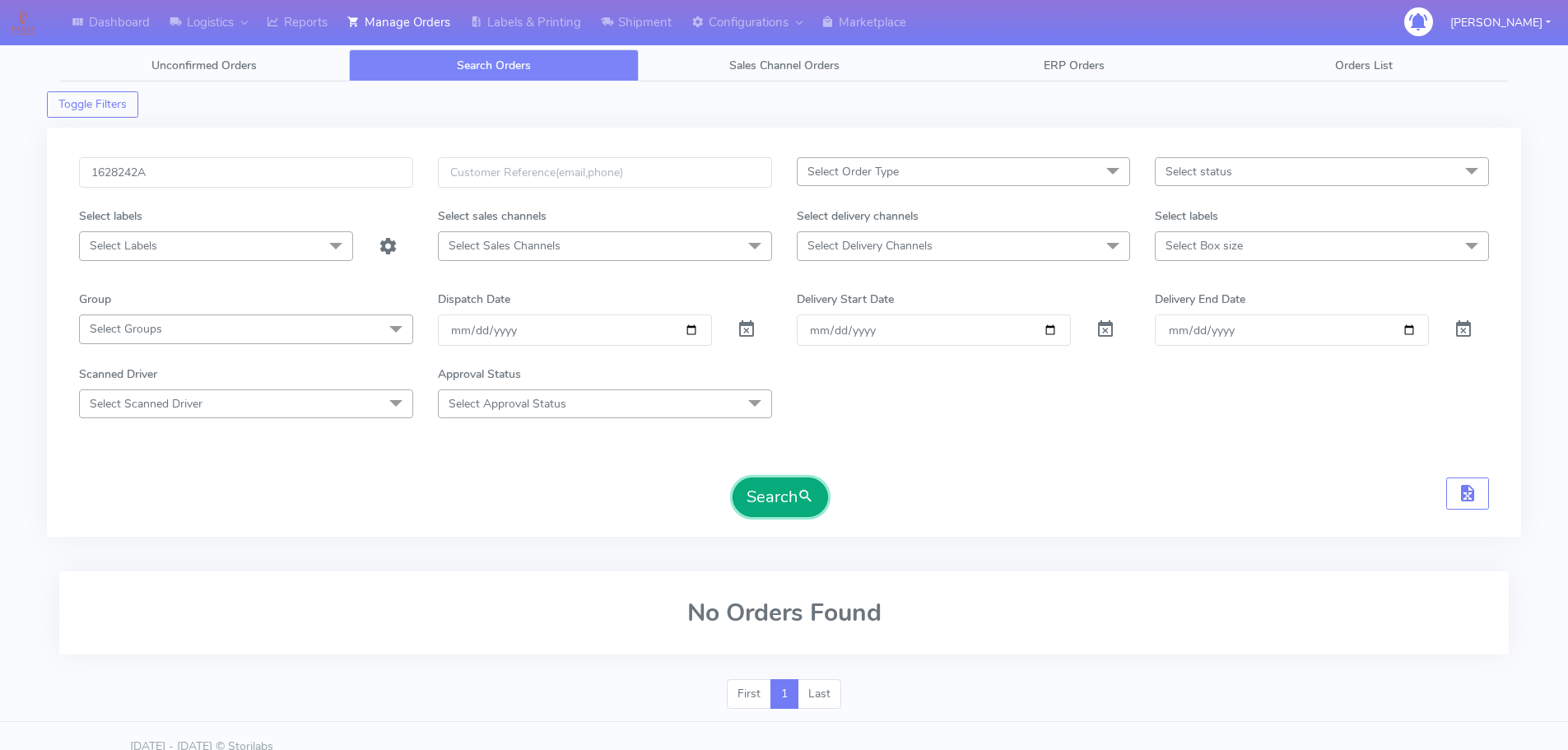
drag, startPoint x: 793, startPoint y: 481, endPoint x: 780, endPoint y: 462, distance: 23.0
click at [793, 482] on button "Search" at bounding box center [780, 498] width 95 height 40
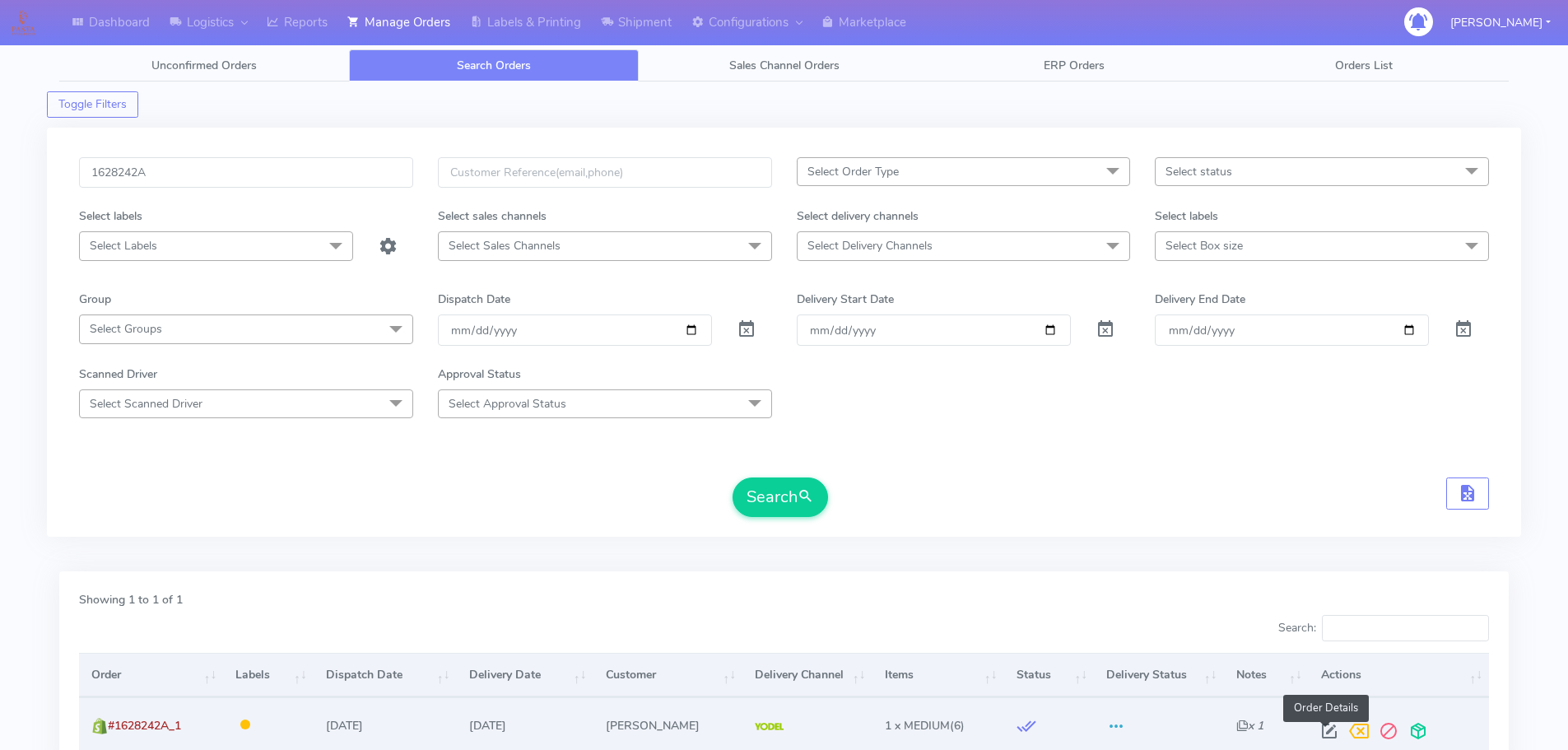
click at [1330, 736] on span at bounding box center [1329, 734] width 30 height 15
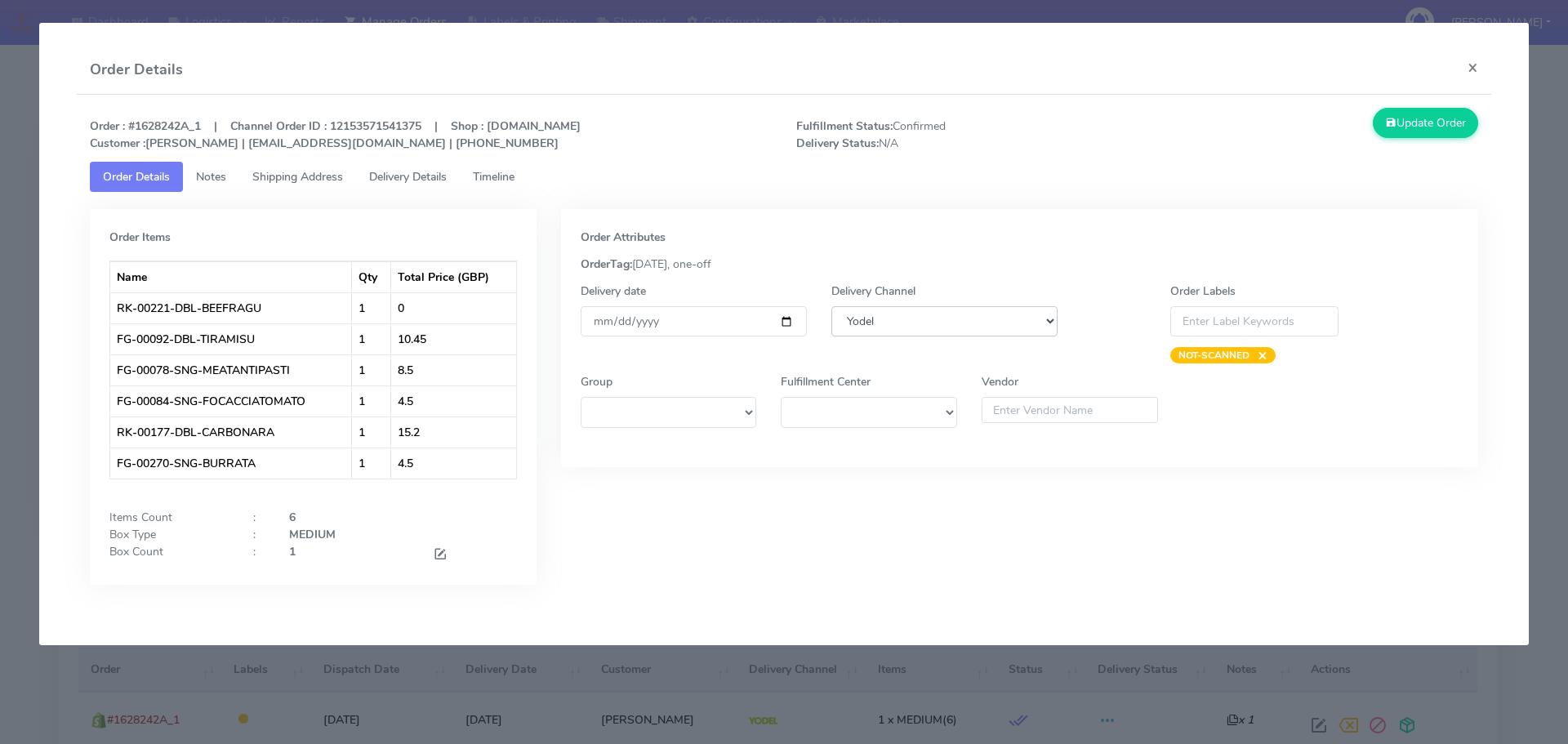
click at [892, 314] on select "DHL OnFleet Royal Mail DPD Yodel MaxOptra Amazon Collection" at bounding box center [944, 322] width 226 height 30
select select "3"
click at [831, 307] on select "DHL OnFleet Royal Mail DPD Yodel MaxOptra Amazon Collection" at bounding box center [944, 322] width 226 height 30
click at [501, 184] on link "Timeline" at bounding box center [494, 176] width 68 height 30
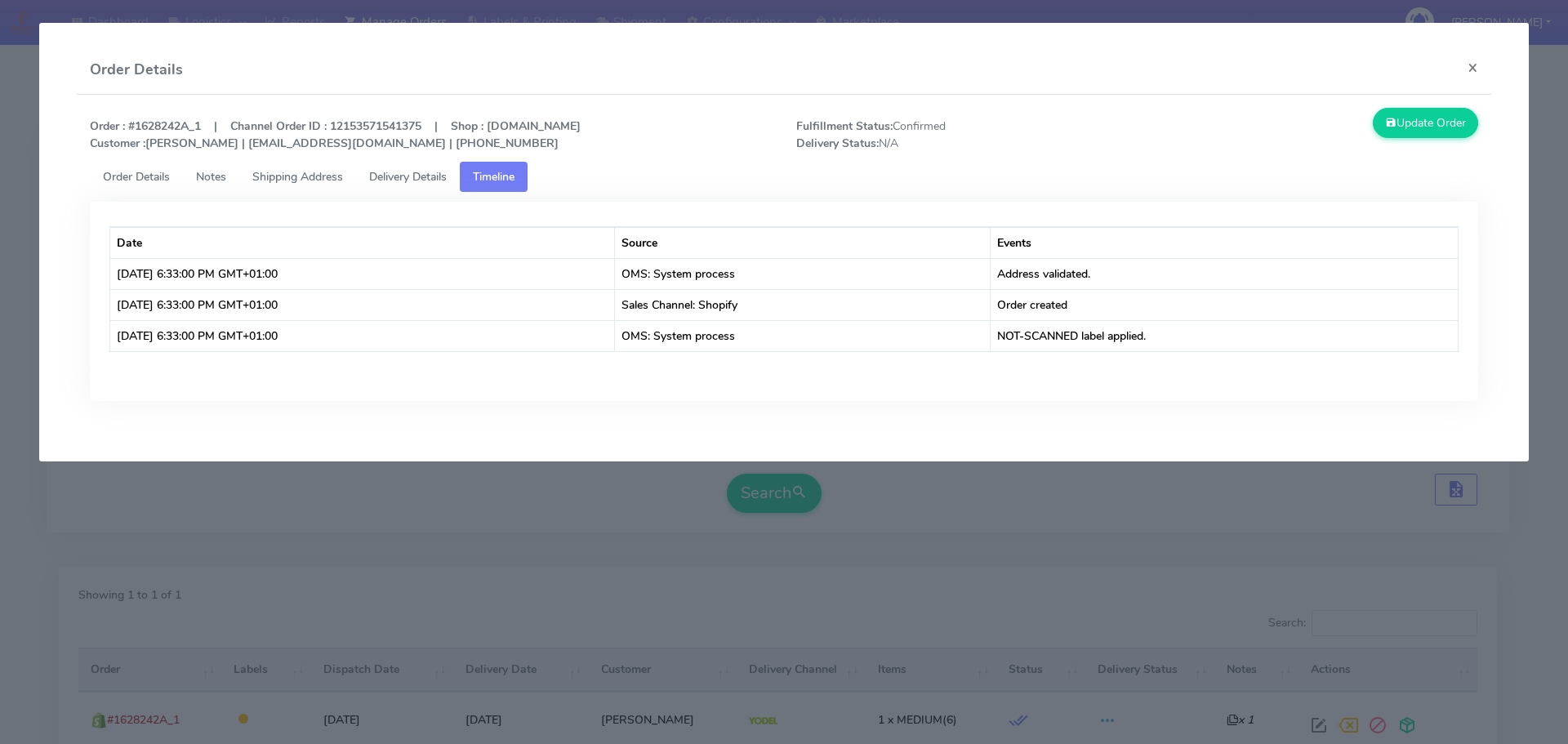
click at [181, 174] on link "Order Details" at bounding box center [136, 176] width 93 height 30
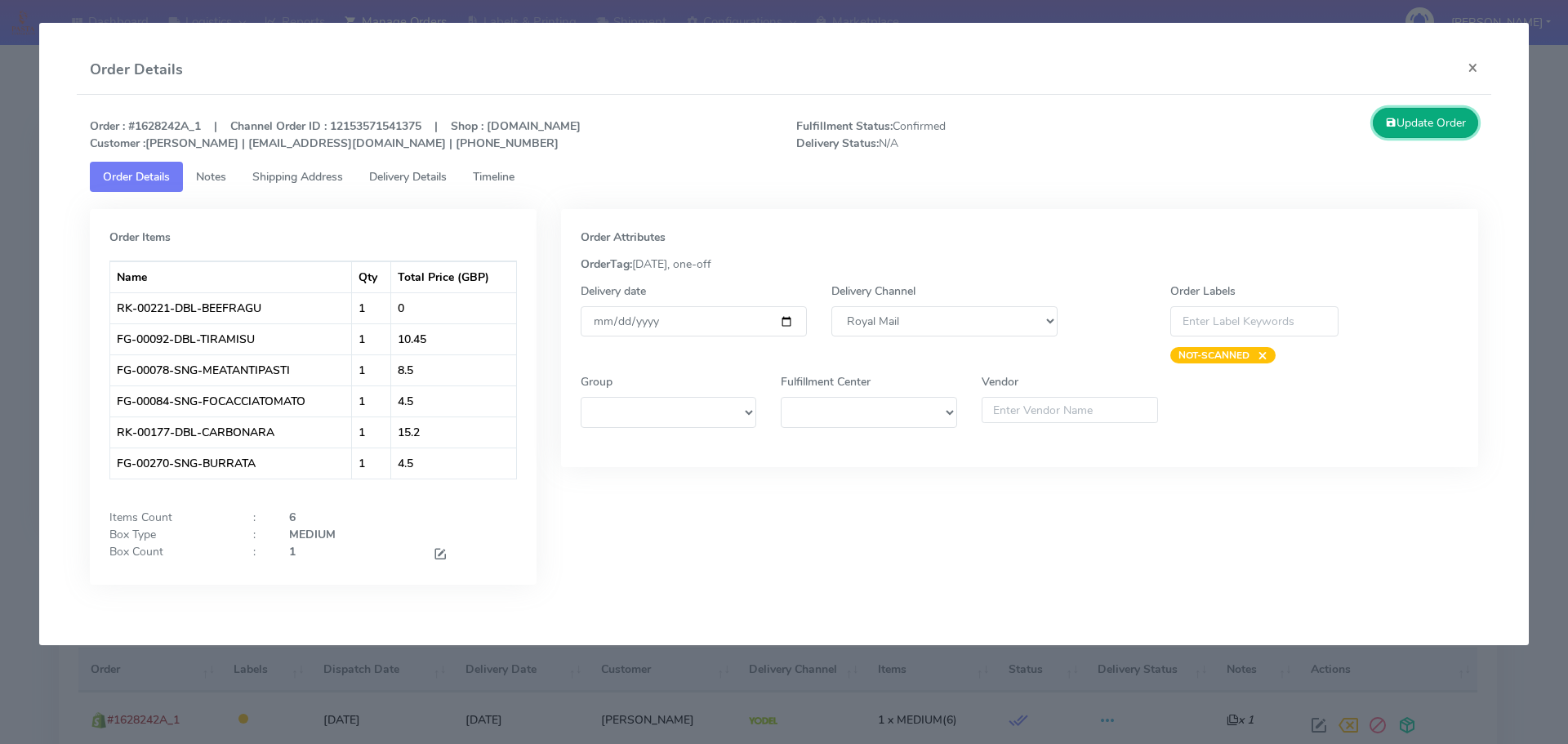
click at [1402, 127] on button "Update Order" at bounding box center [1425, 123] width 106 height 30
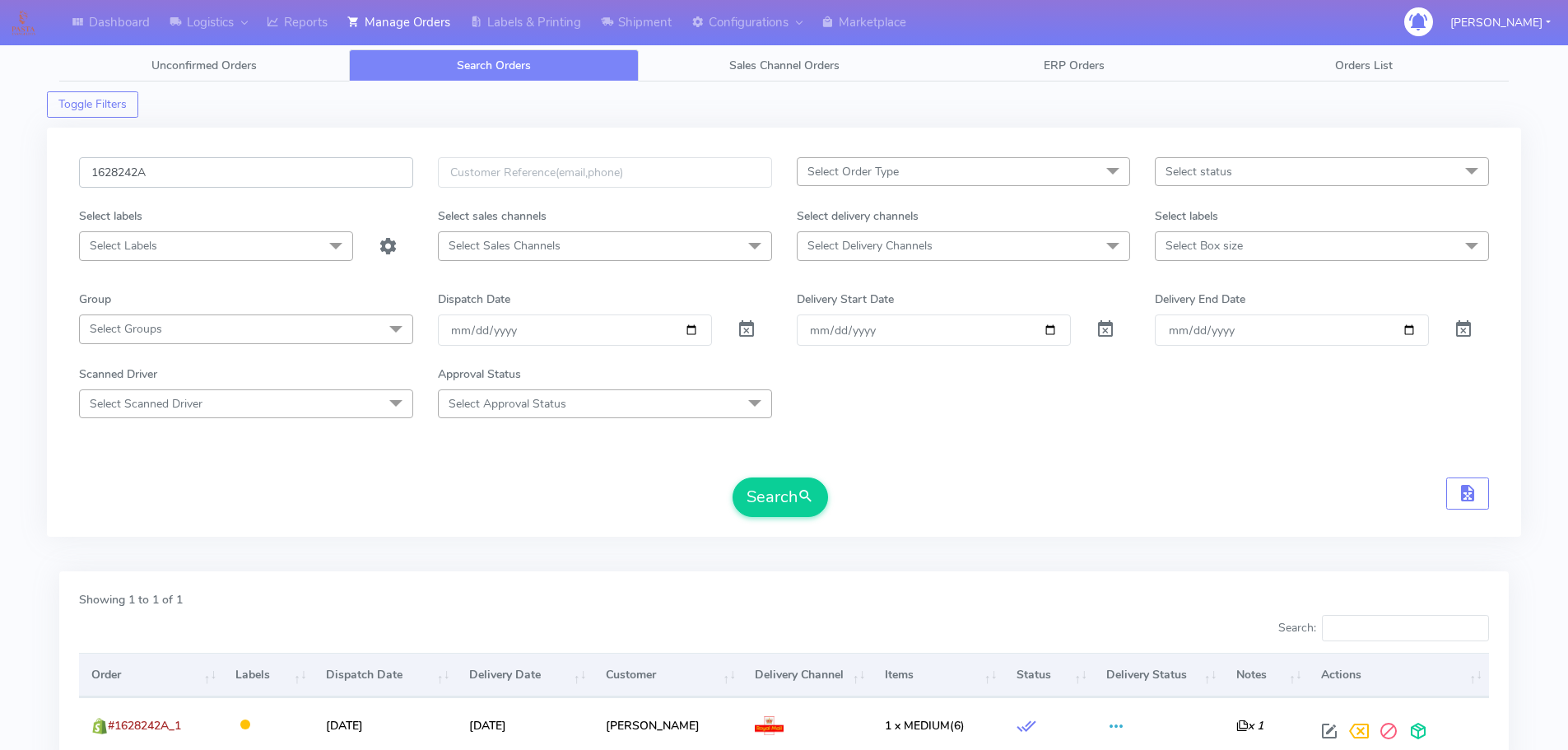
click at [286, 177] on input "1628242A" at bounding box center [246, 172] width 334 height 31
click at [1317, 522] on div "1628242A Select Order Type Select All MEALS ATAVI One Off Pasta Club Gift Kit E…" at bounding box center [783, 342] width 1434 height 370
